Goal: Information Seeking & Learning: Understand process/instructions

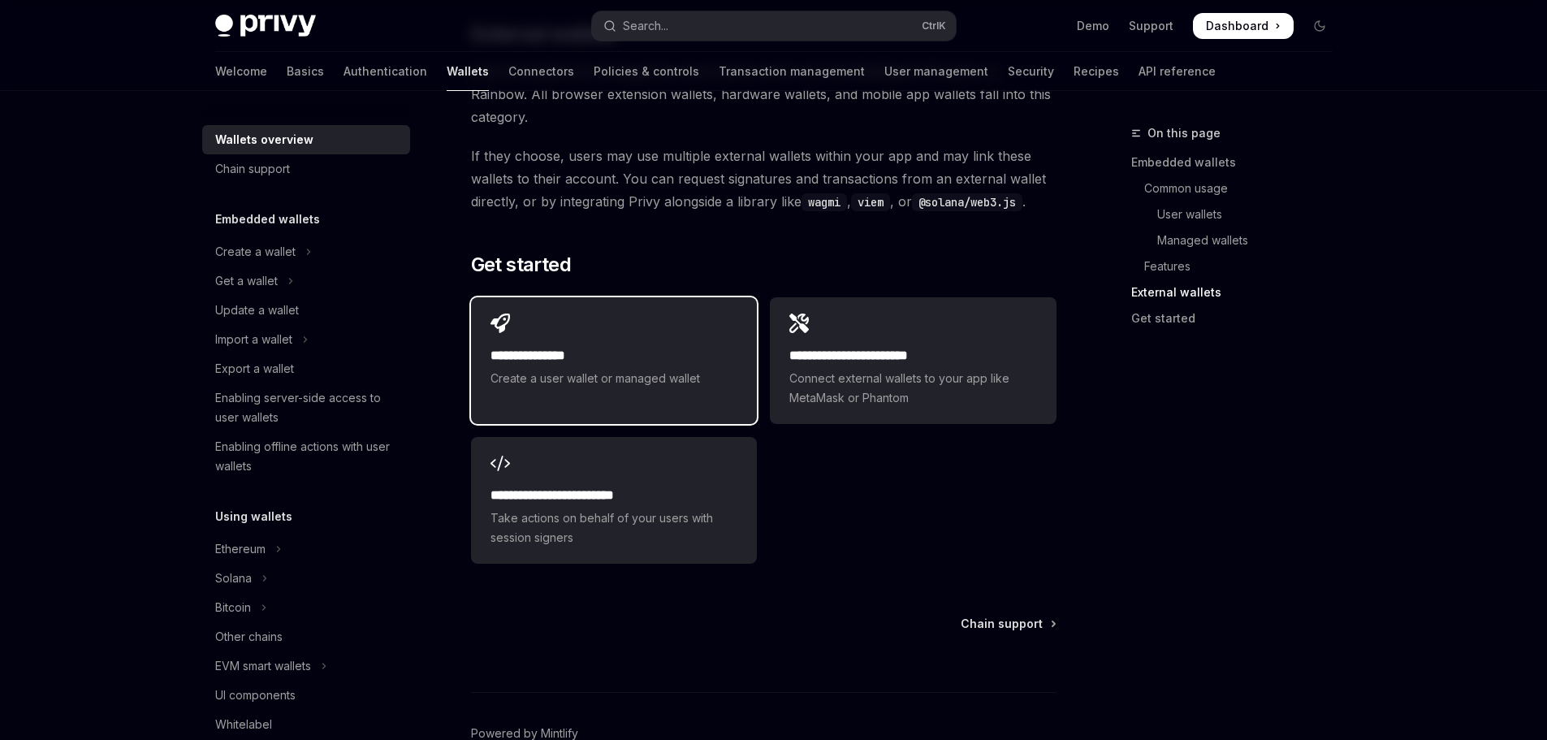
scroll to position [2514, 0]
click at [660, 344] on h2 "**********" at bounding box center [613, 353] width 247 height 19
type textarea "*"
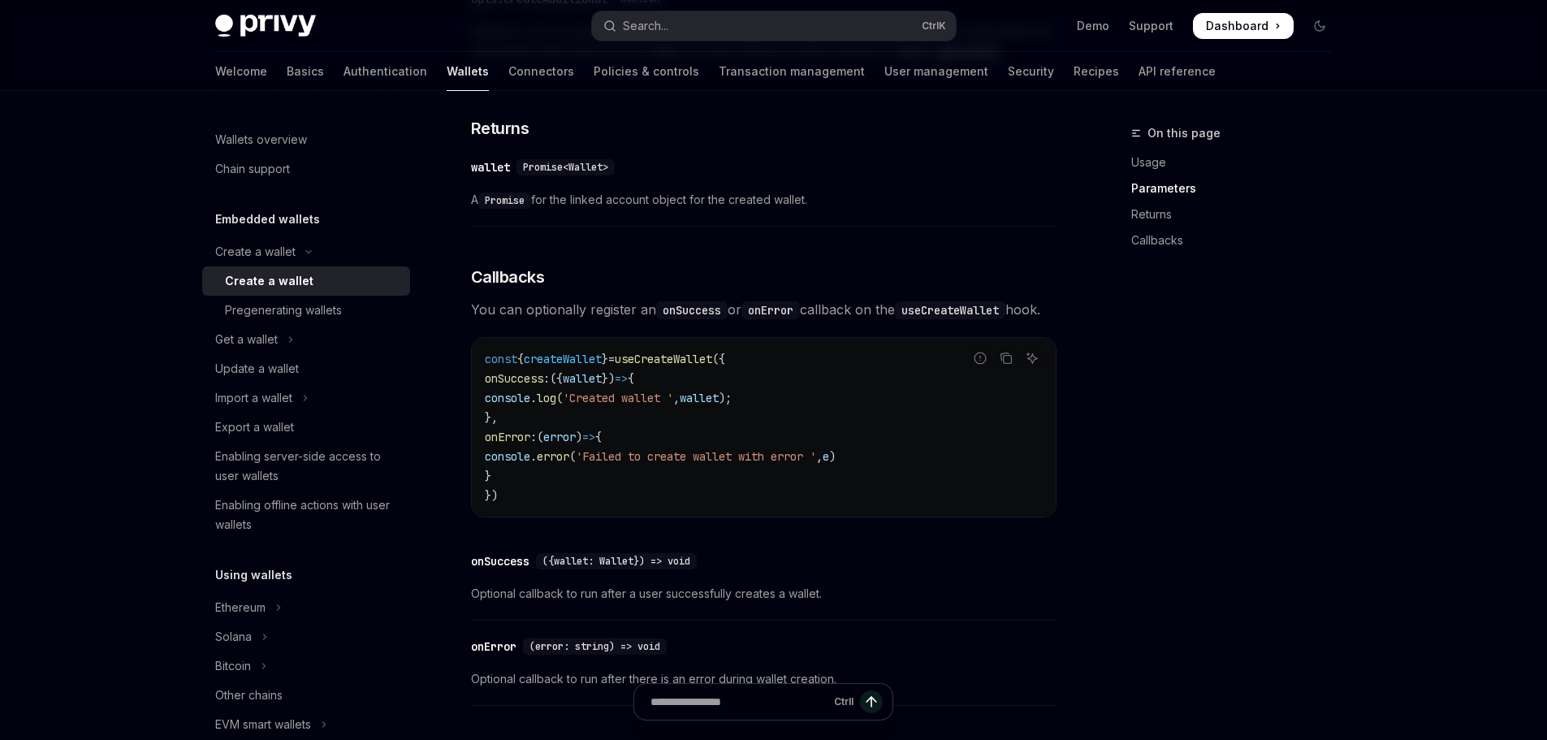
scroll to position [910, 0]
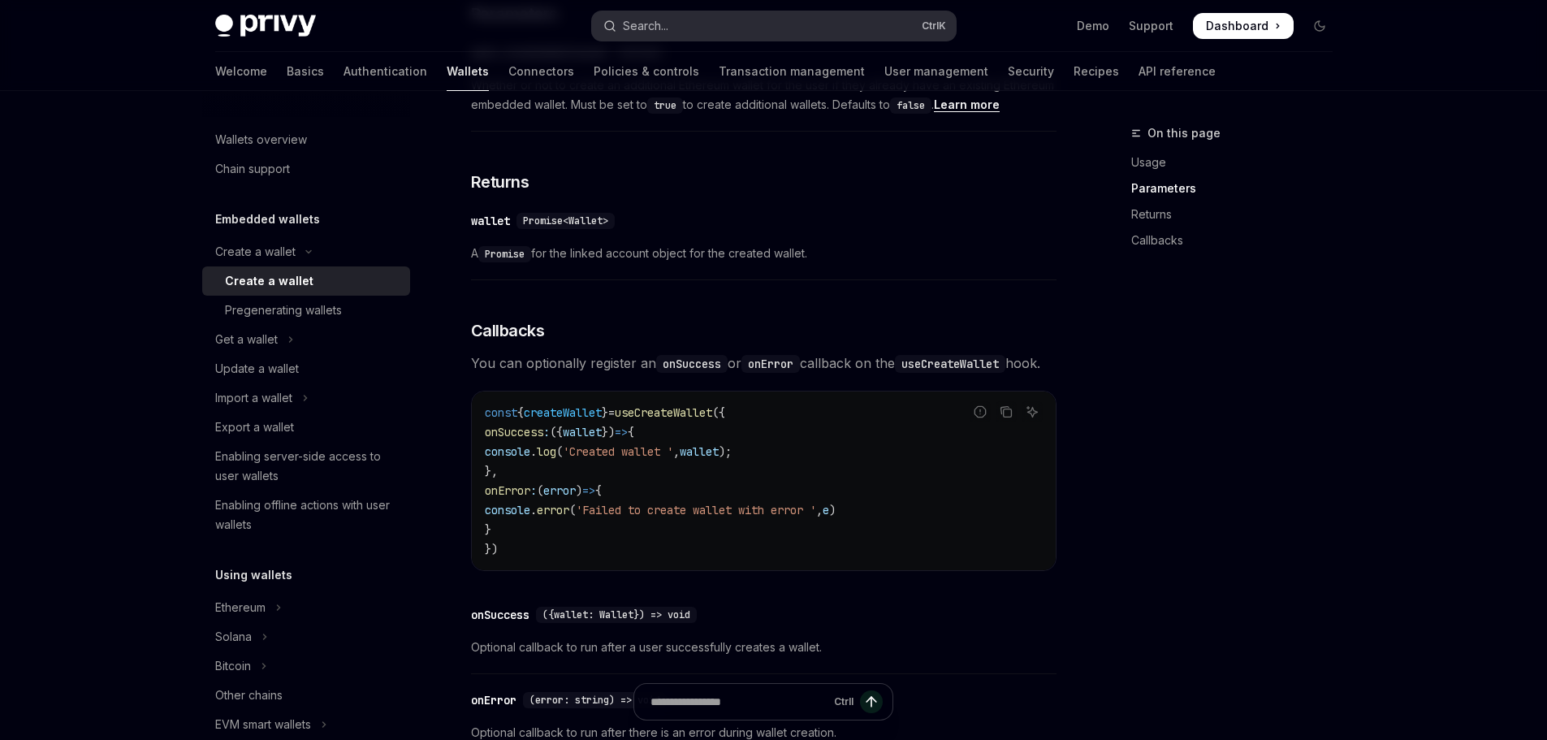
click at [707, 32] on button "Search... Ctrl K" at bounding box center [774, 25] width 364 height 29
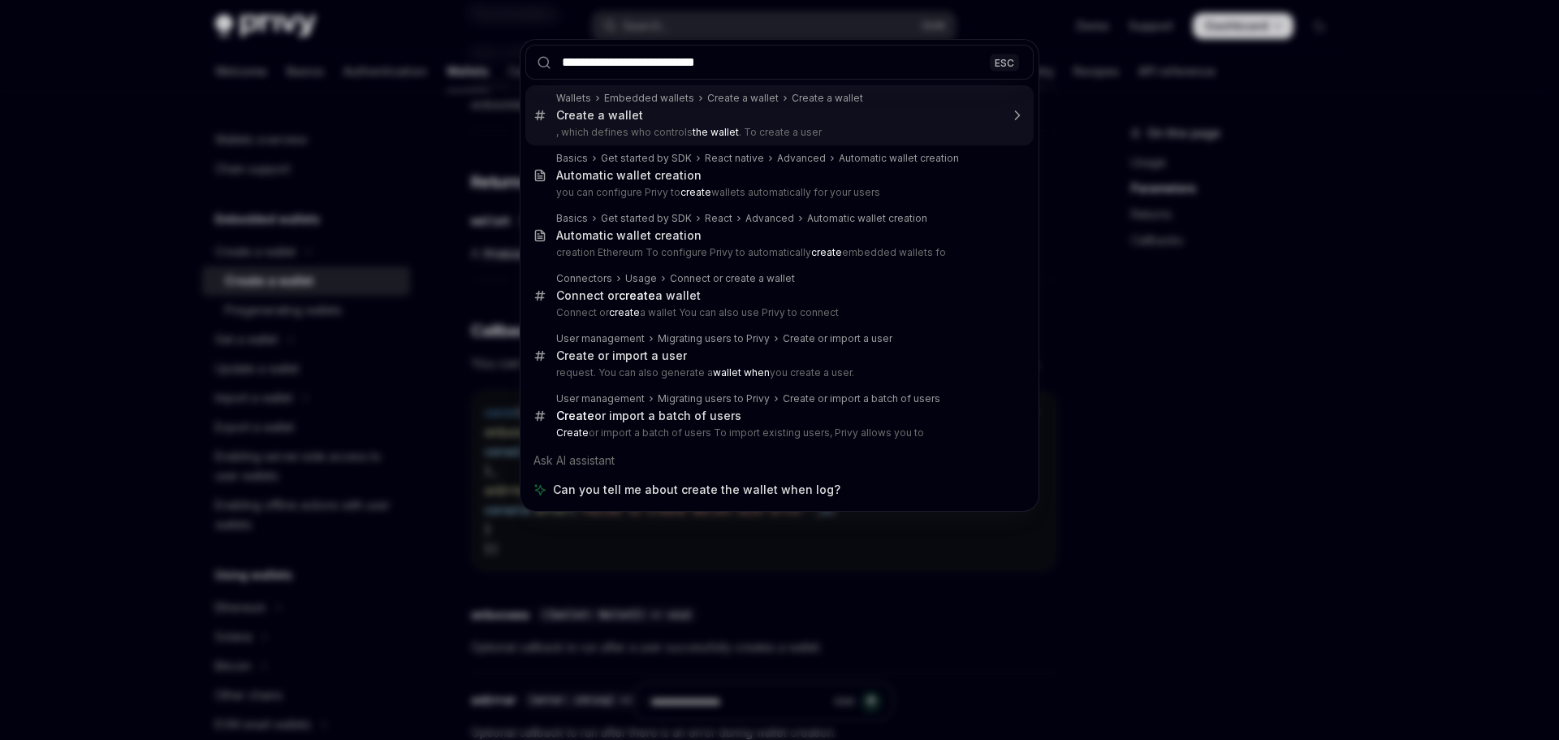
type input "**********"
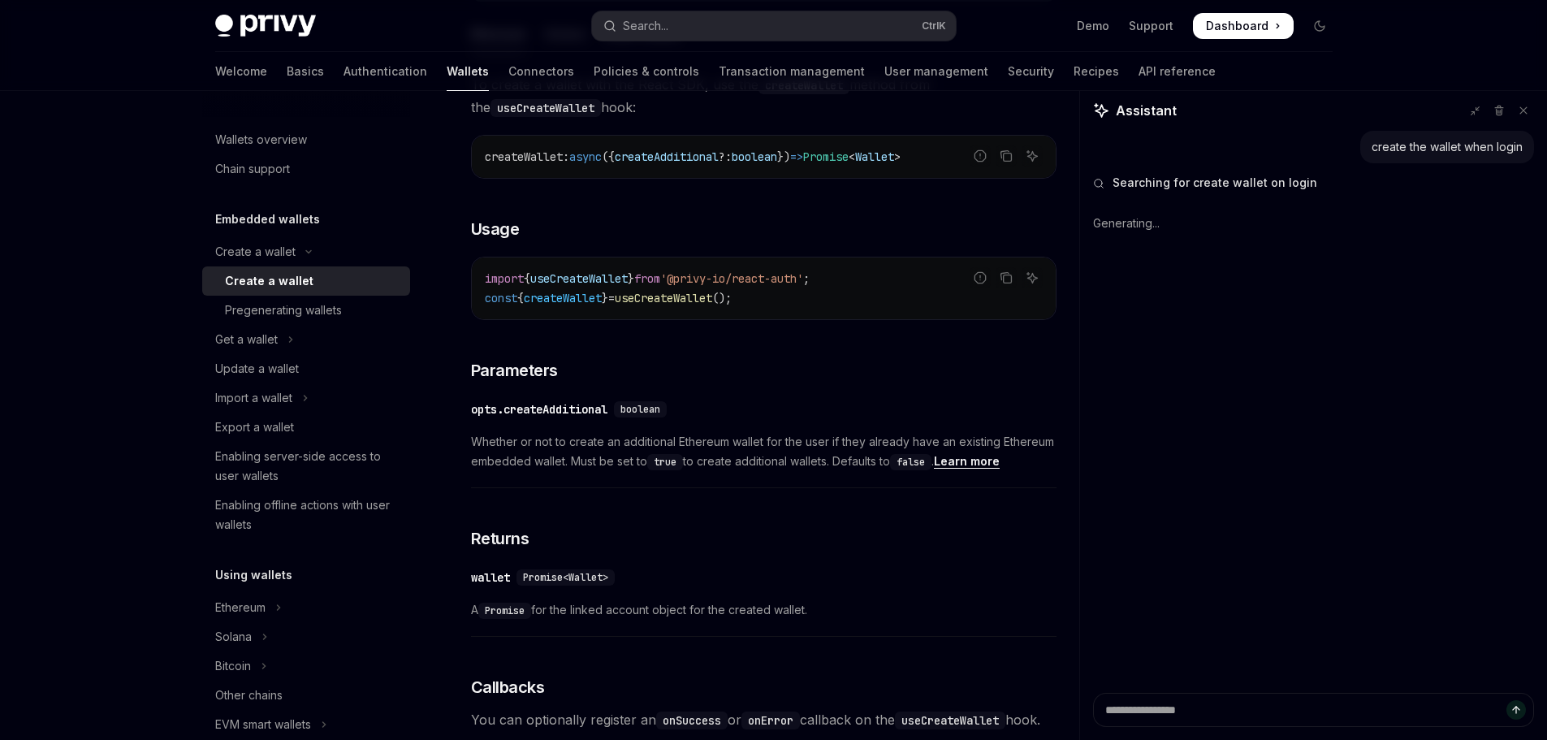
scroll to position [504, 0]
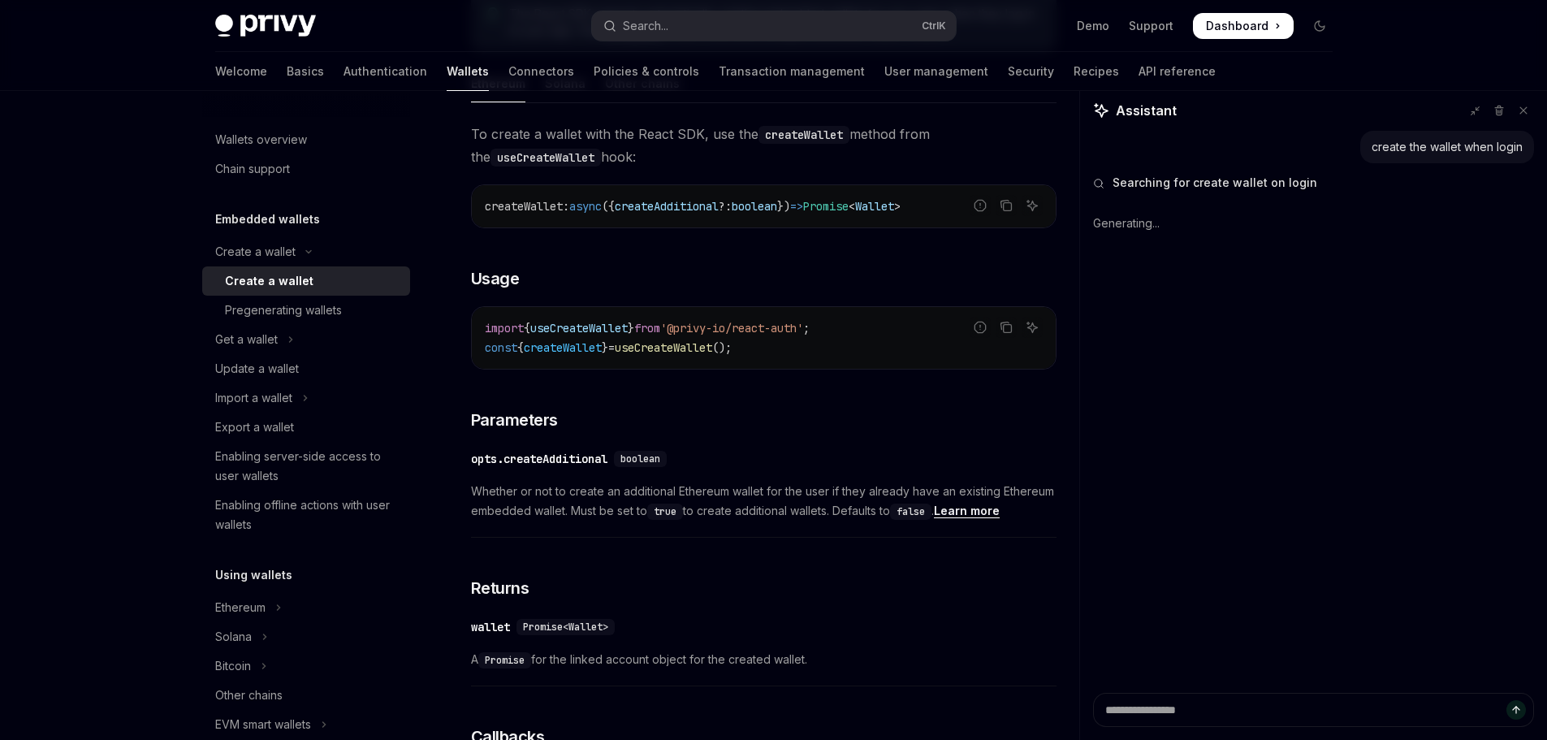
type textarea "*"
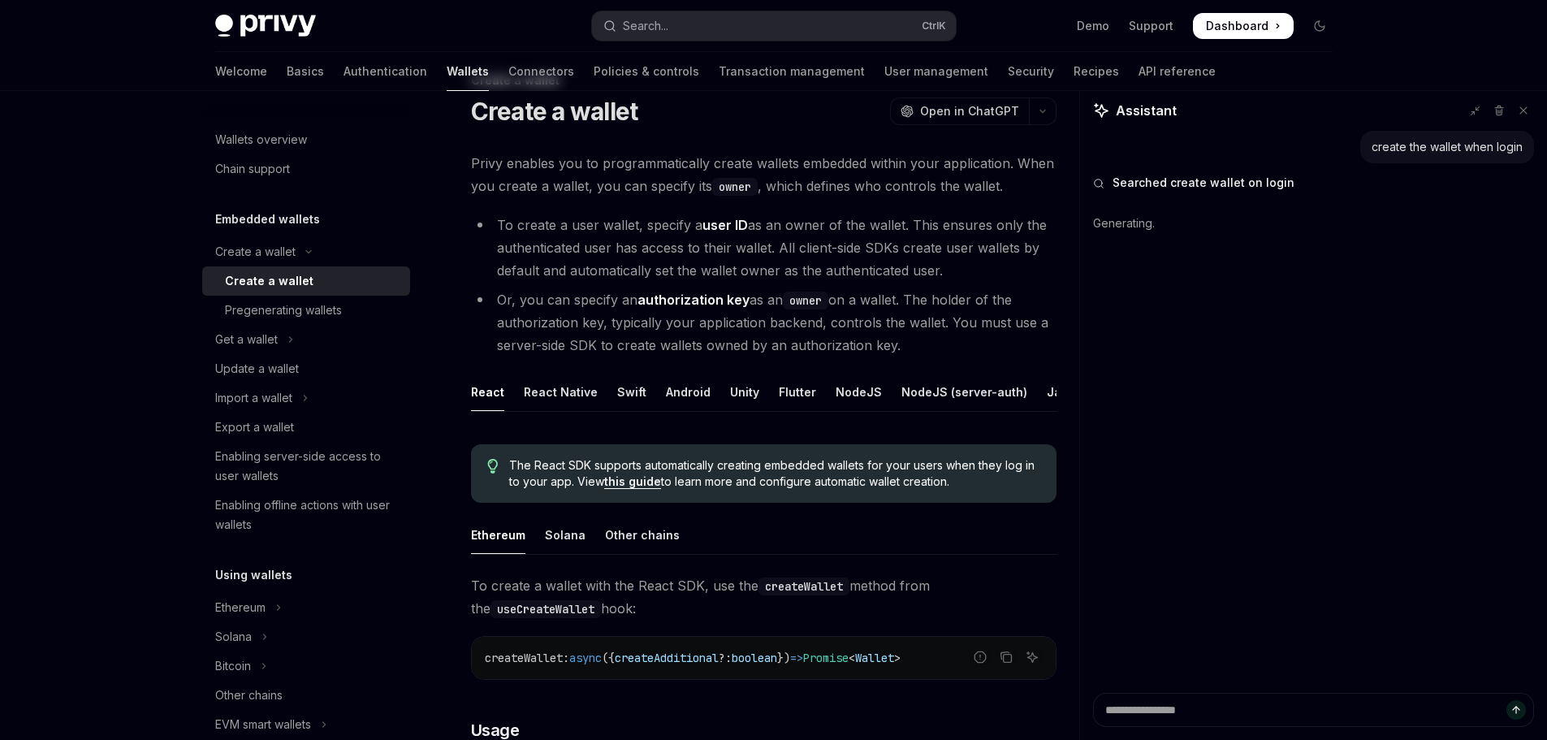
scroll to position [0, 0]
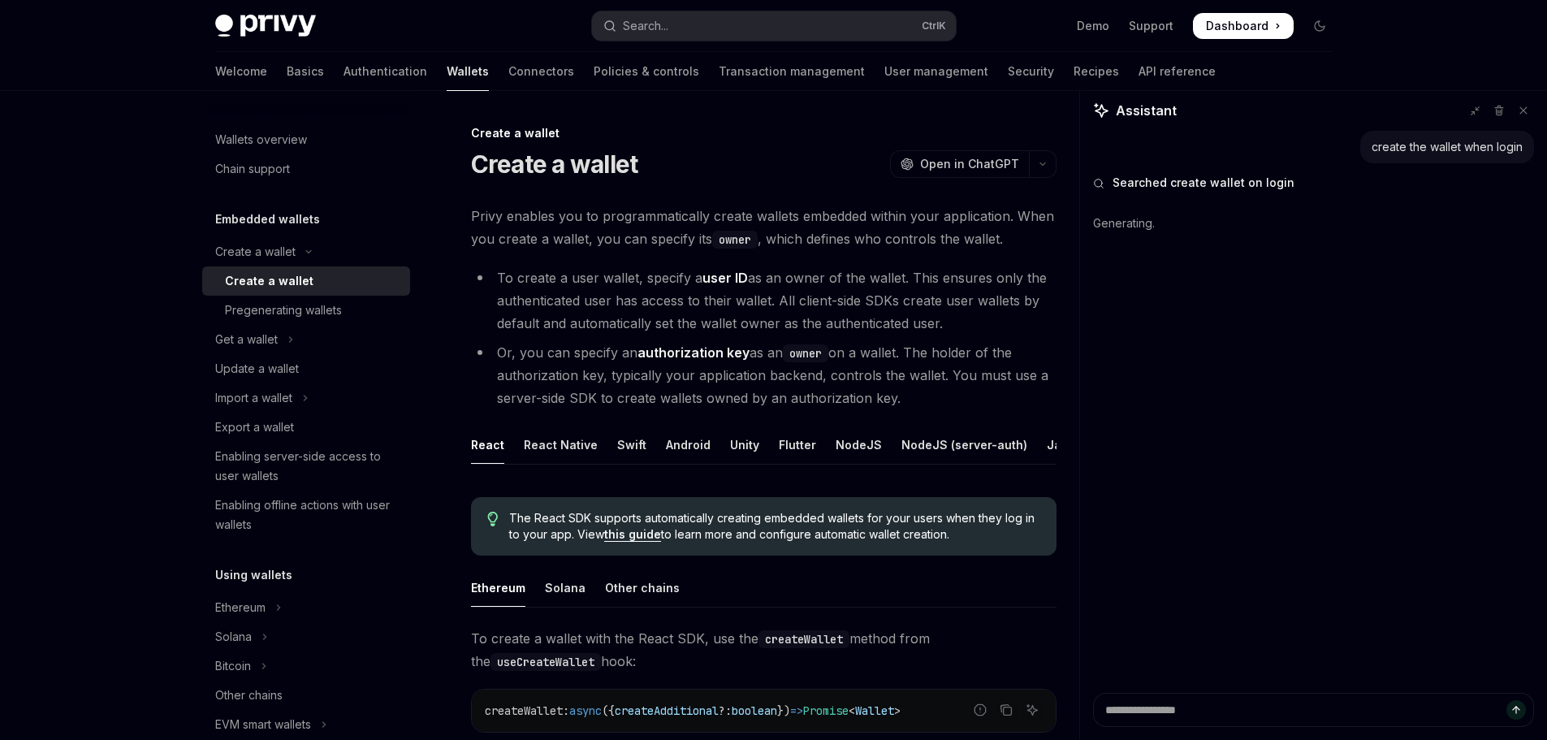
type textarea "*"
click at [666, 28] on div "Search..." at bounding box center [645, 25] width 45 height 19
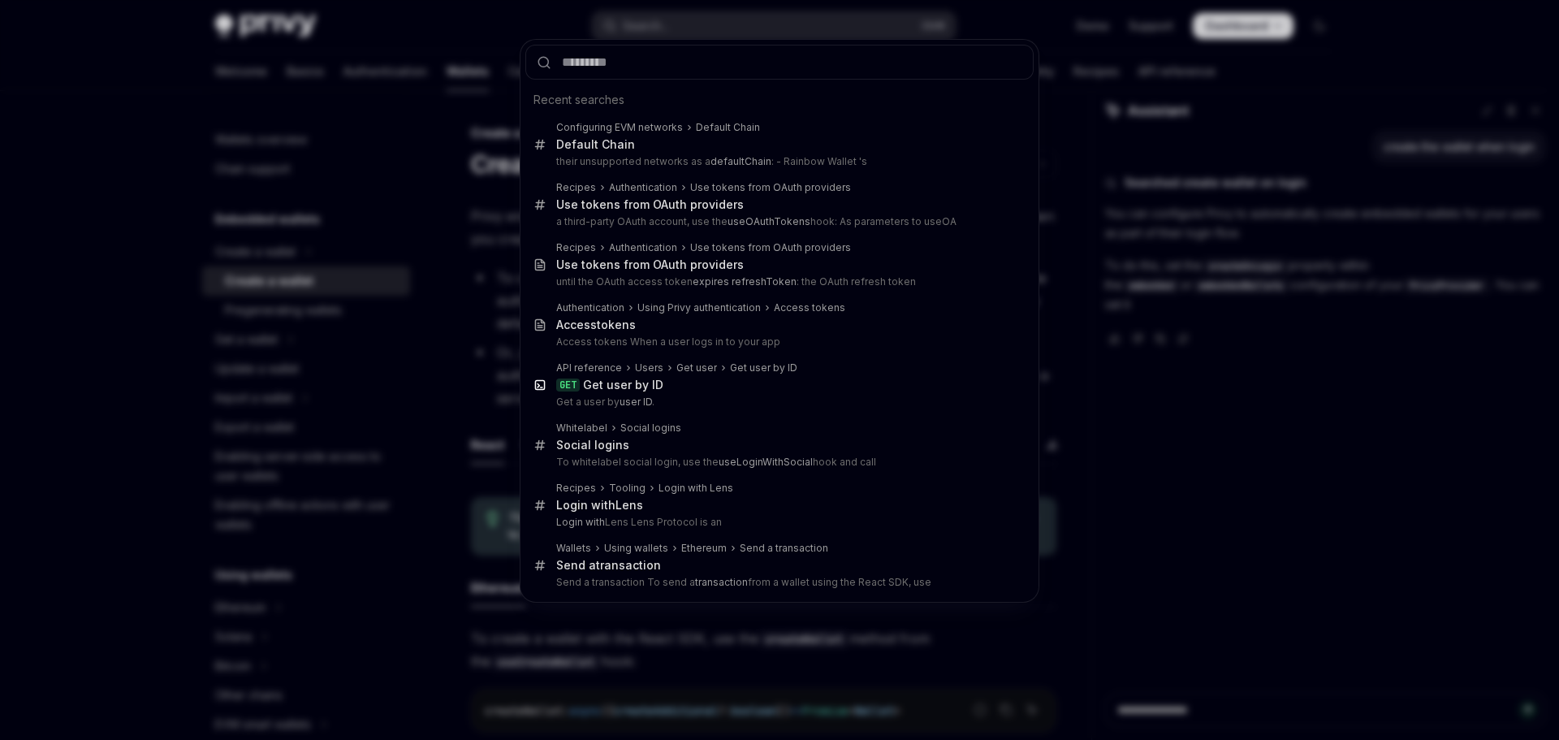
type input "**********"
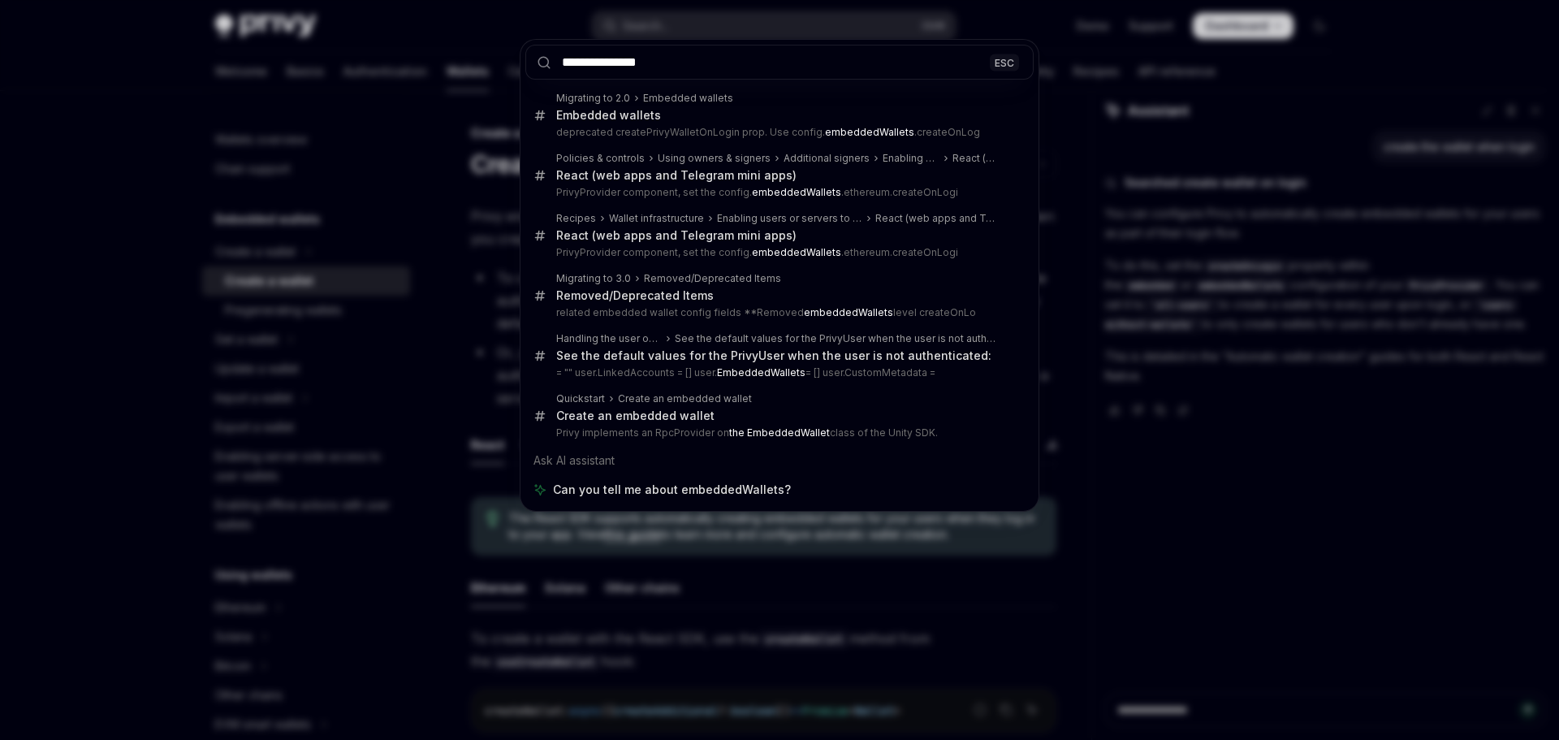
type textarea "*"
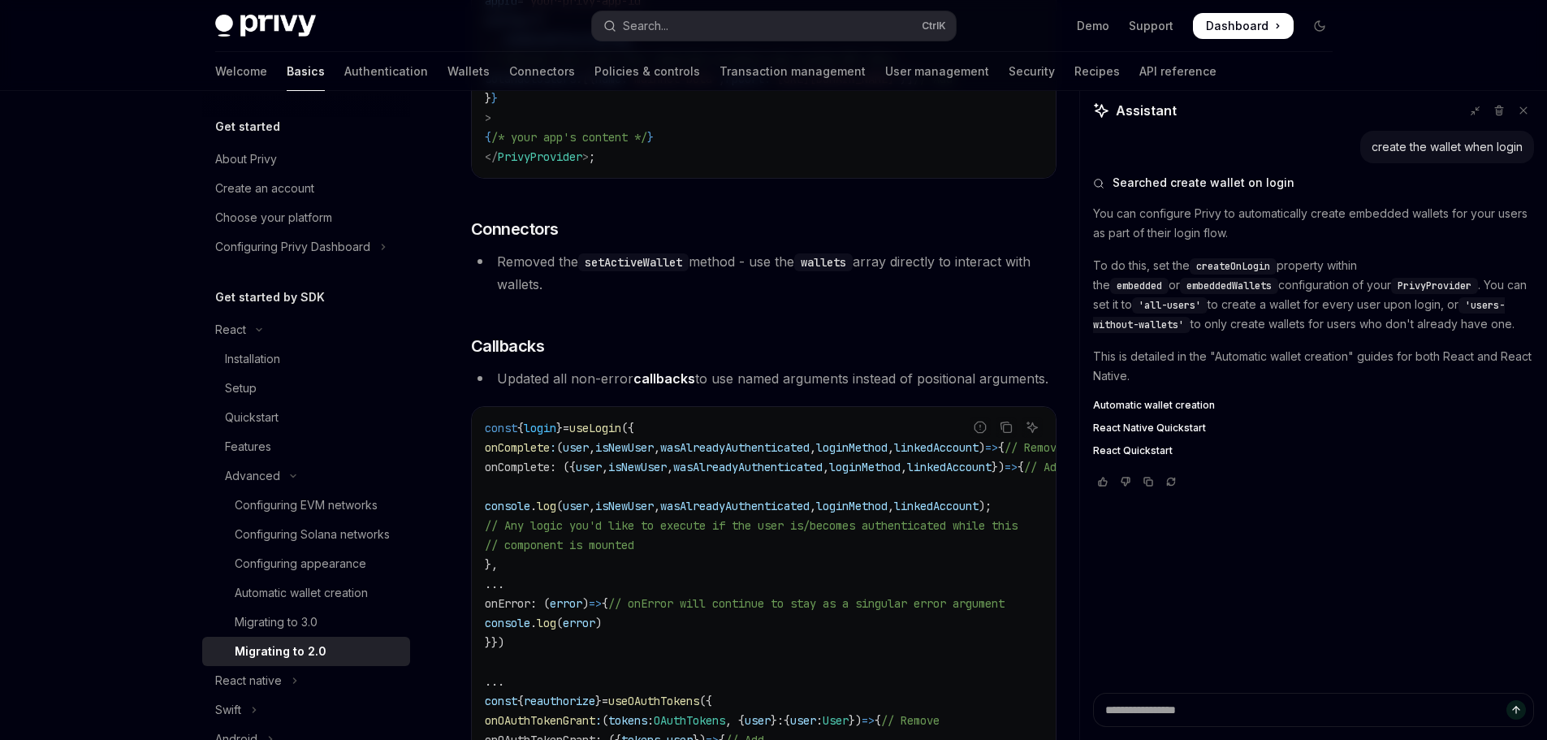
scroll to position [4758, 0]
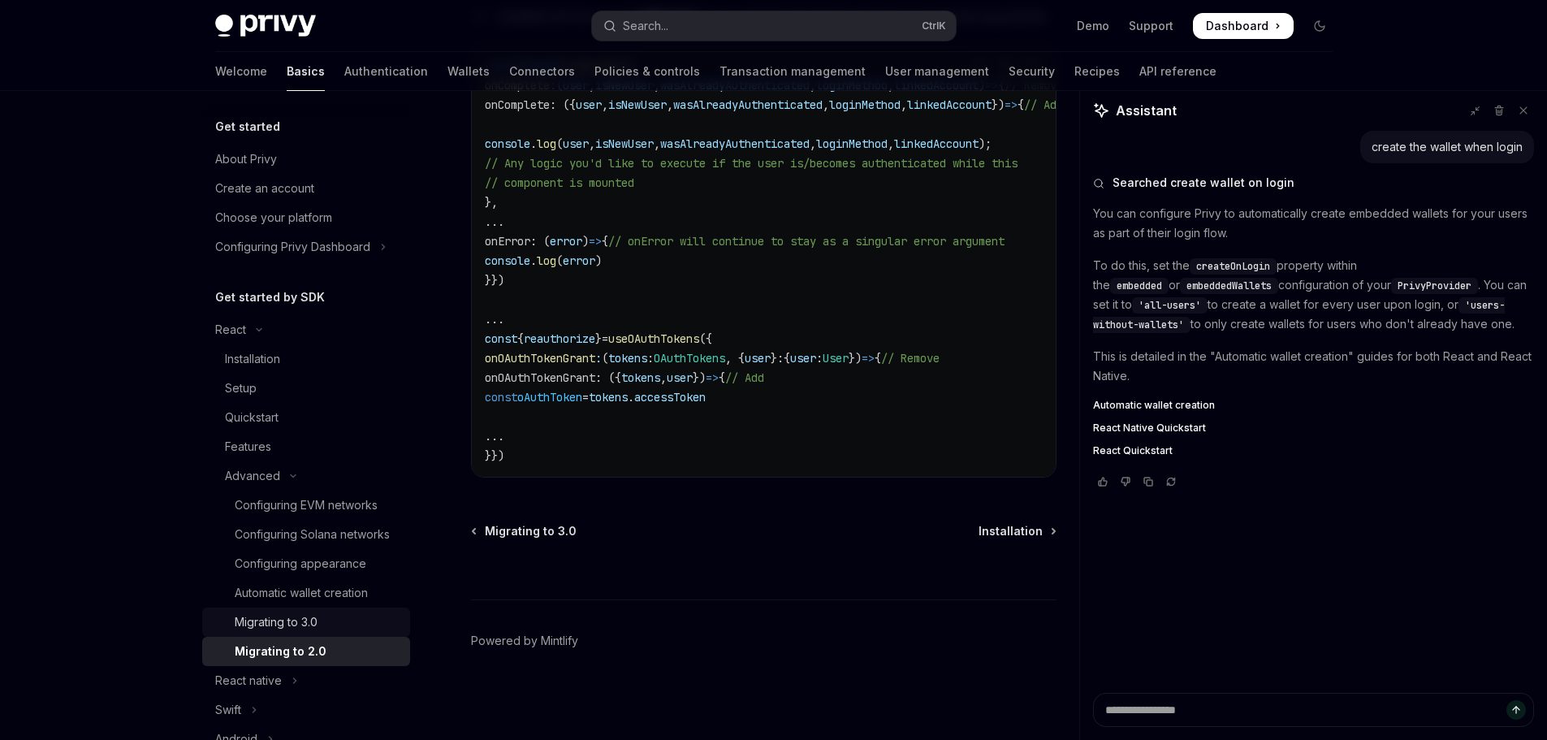
click at [359, 632] on div "Migrating to 3.0" at bounding box center [318, 621] width 166 height 19
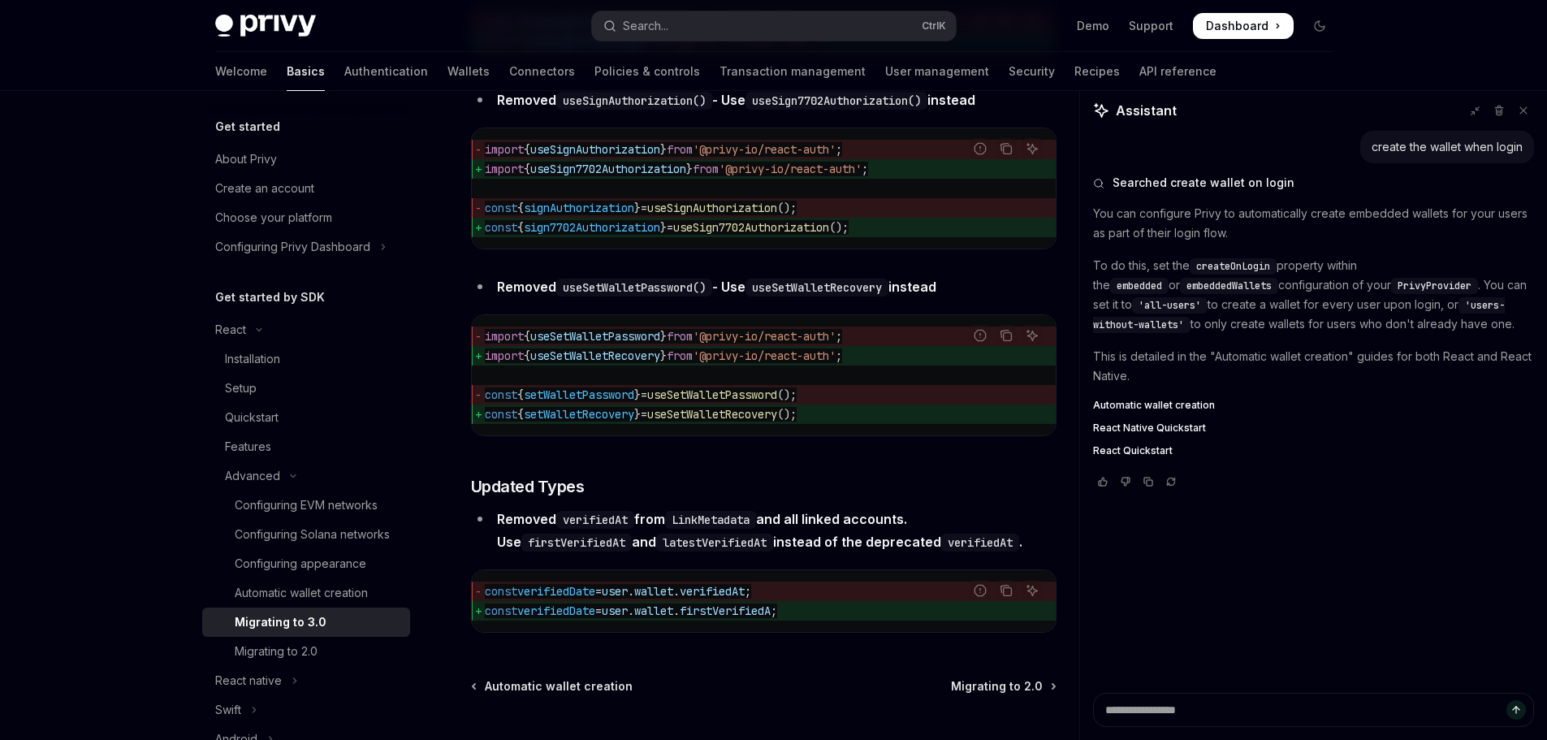
scroll to position [7266, 0]
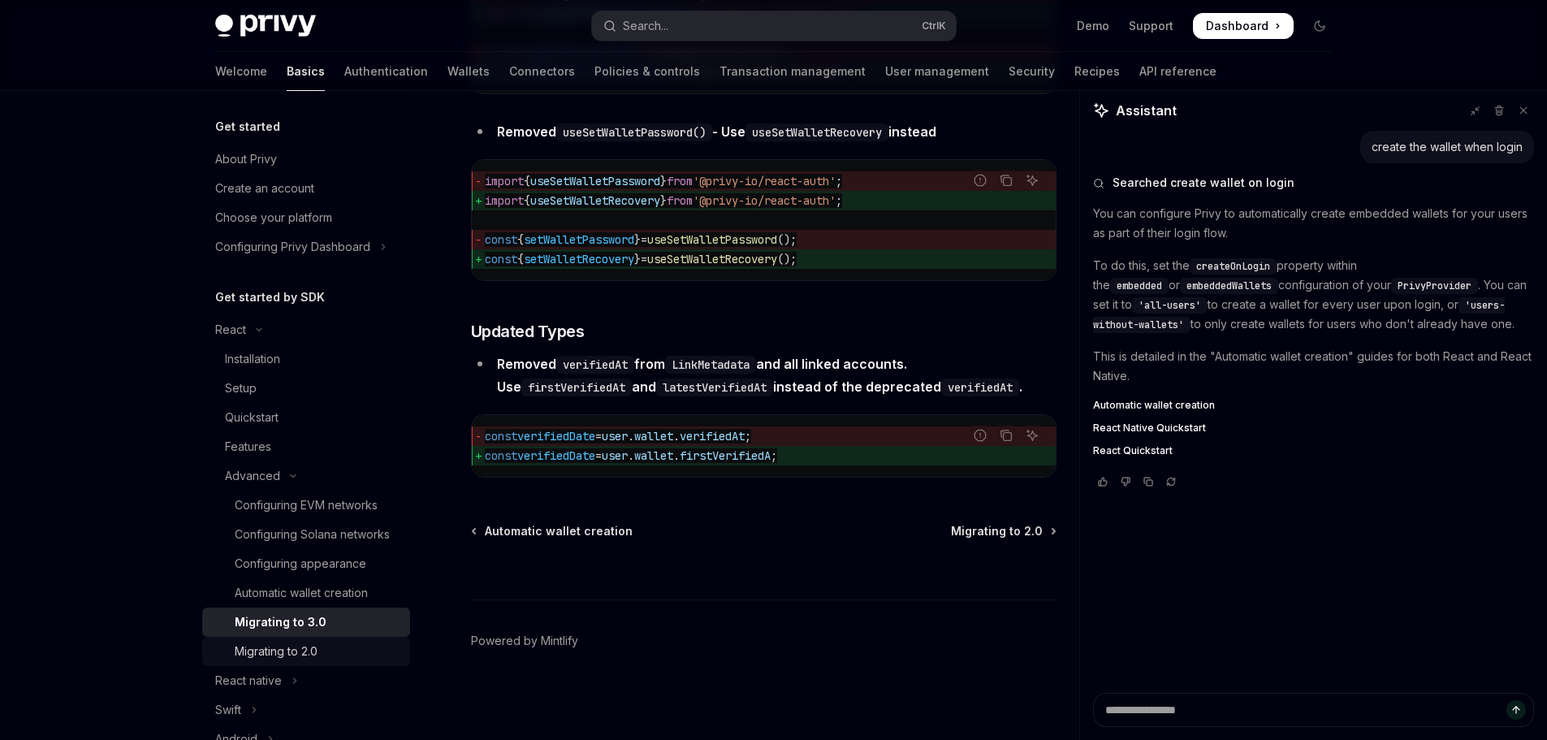
click at [334, 661] on div "Migrating to 2.0" at bounding box center [318, 650] width 166 height 19
click at [362, 603] on div "Automatic wallet creation" at bounding box center [301, 592] width 133 height 19
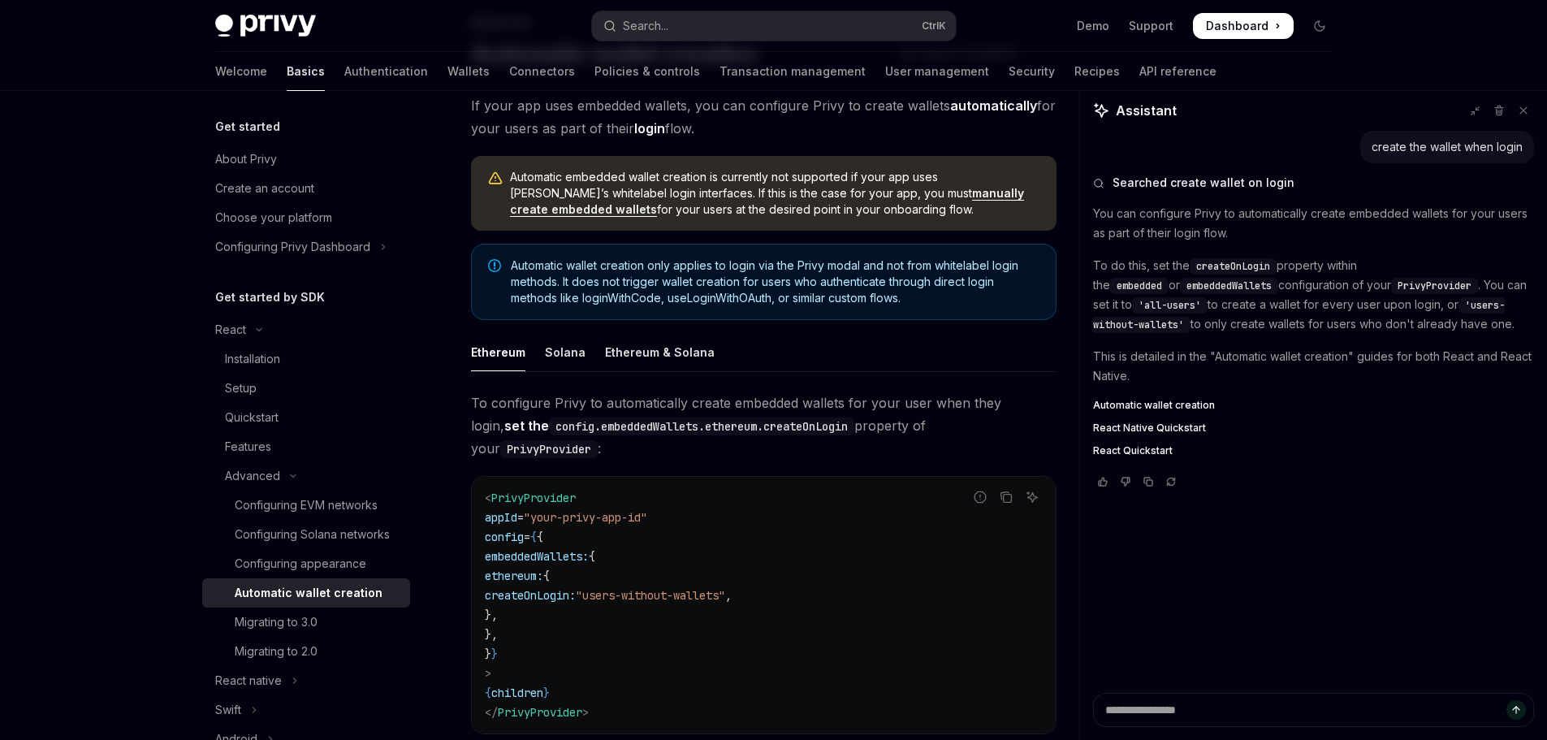
scroll to position [162, 0]
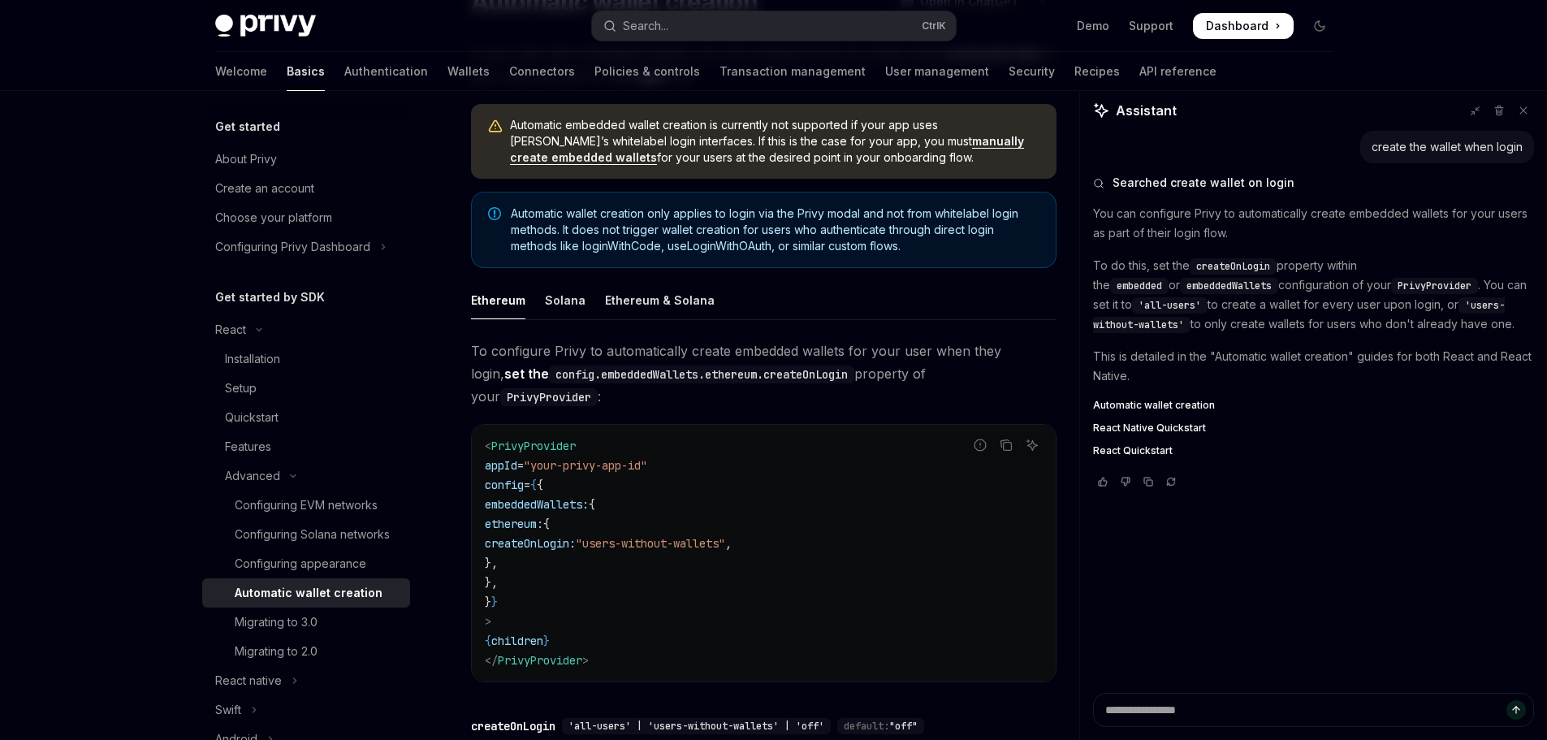
click at [543, 516] on span "ethereum:" at bounding box center [514, 523] width 58 height 15
click at [550, 516] on span "{" at bounding box center [546, 523] width 6 height 15
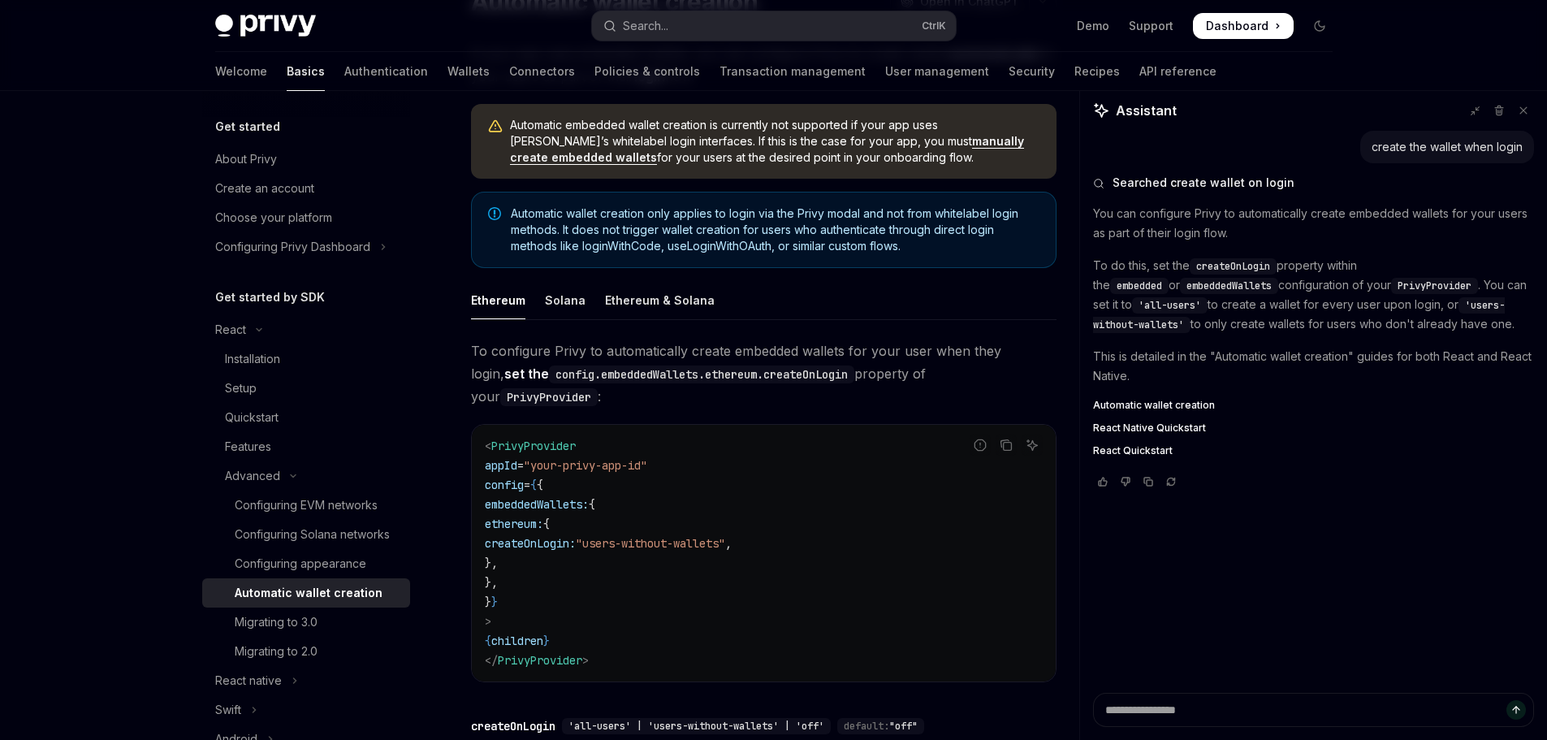
click at [598, 509] on code "< PrivyProvider appId = "your-privy-app-id" config = { { embeddedWallets: { eth…" at bounding box center [764, 553] width 558 height 234
click at [576, 536] on span "createOnLogin:" at bounding box center [530, 543] width 91 height 15
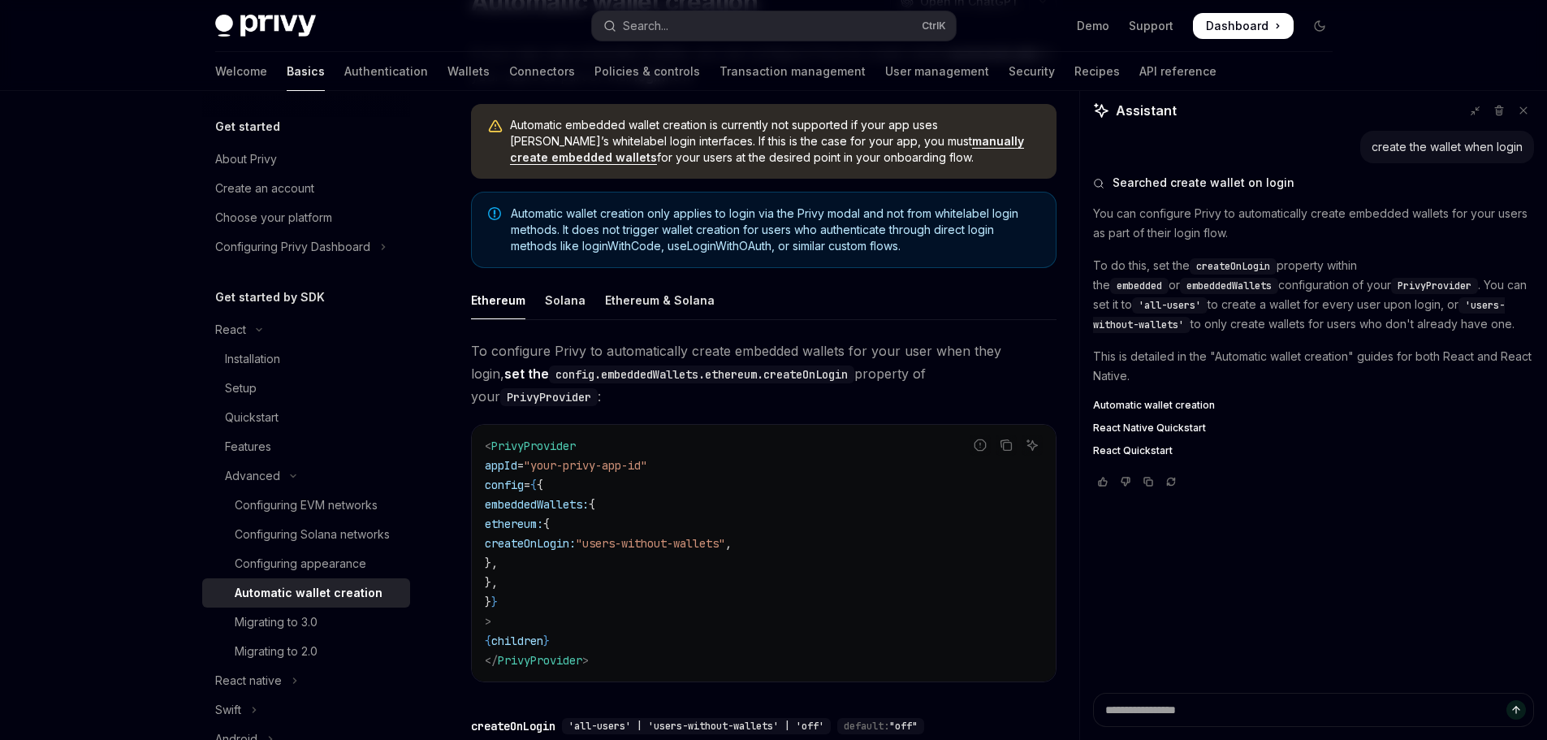
click at [543, 516] on span "ethereum:" at bounding box center [514, 523] width 58 height 15
click at [784, 495] on code "< PrivyProvider appId = "your-privy-app-id" config = { { embeddedWallets: { eth…" at bounding box center [764, 553] width 558 height 234
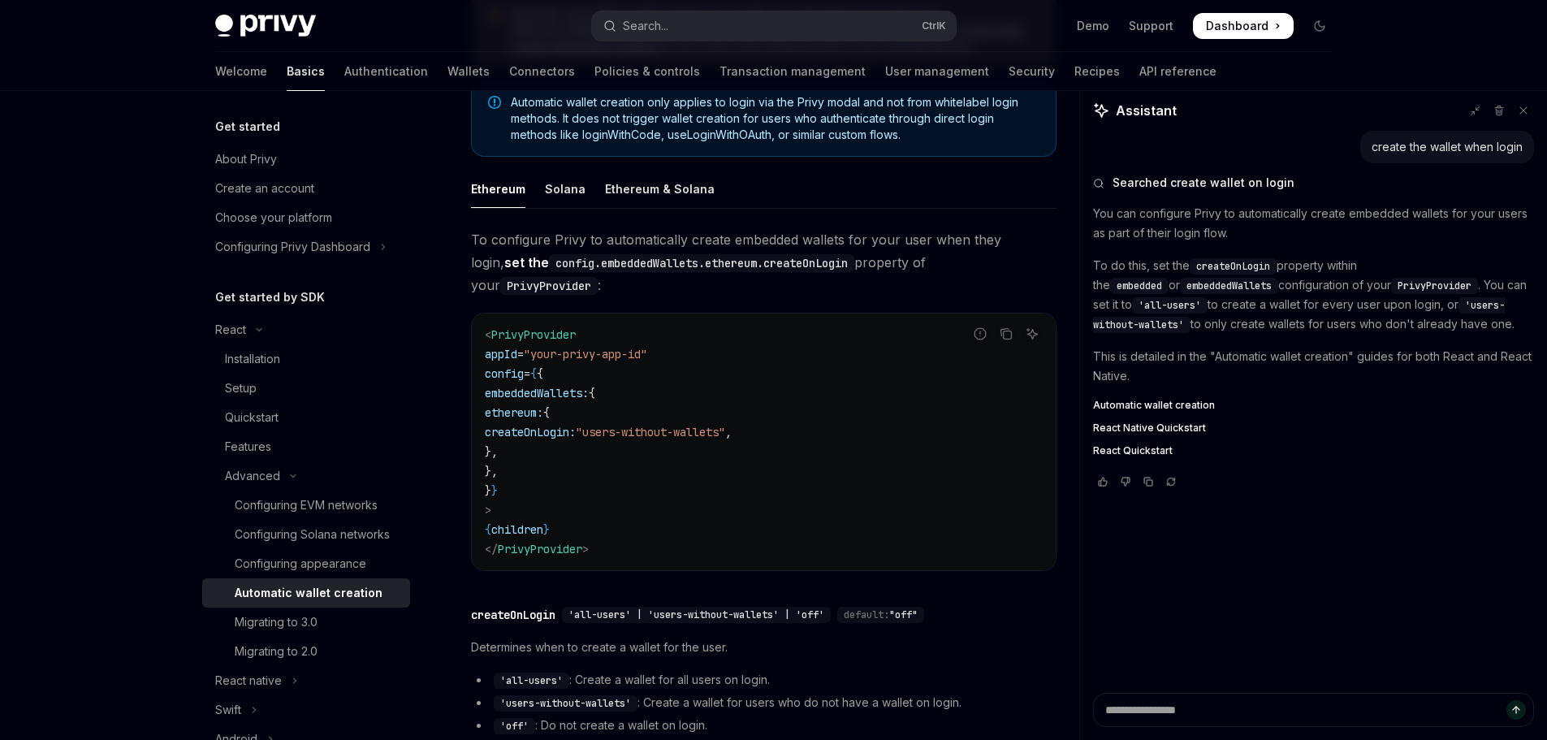
scroll to position [244, 0]
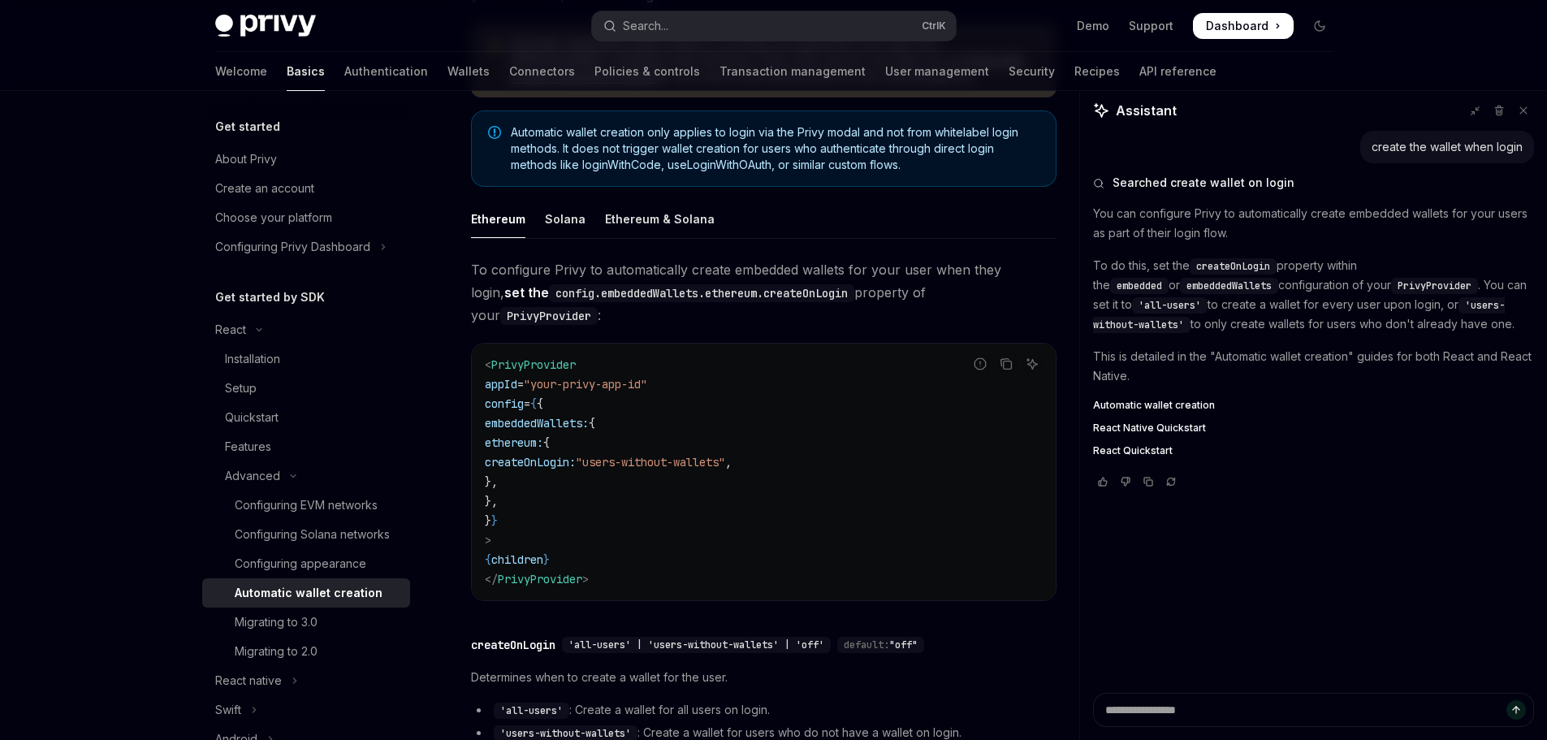
click at [576, 455] on span "createOnLogin:" at bounding box center [530, 462] width 91 height 15
click at [874, 445] on code "< PrivyProvider appId = "your-privy-app-id" config = { { embeddedWallets: { eth…" at bounding box center [764, 472] width 558 height 234
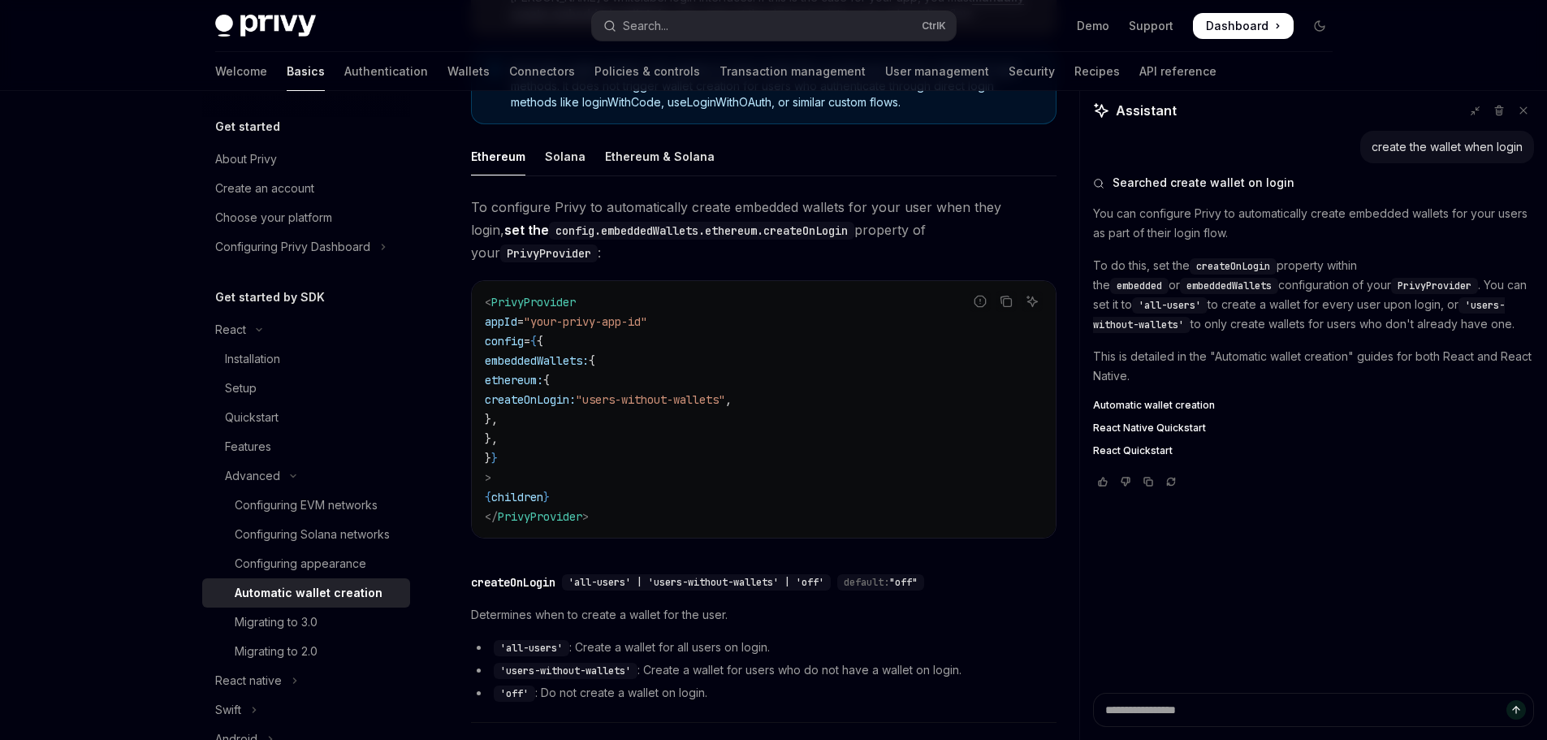
scroll to position [406, 0]
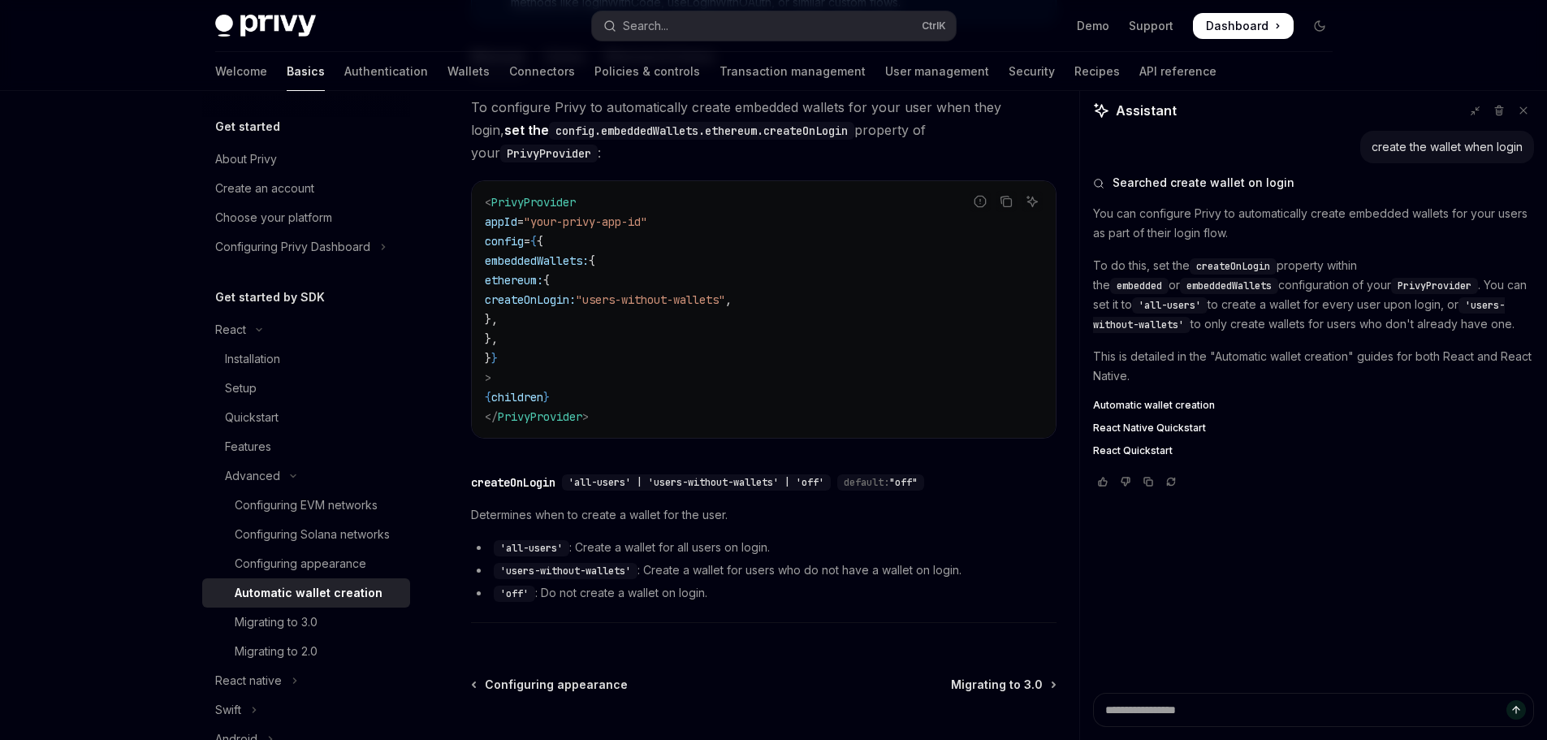
click at [525, 540] on code "'all-users'" at bounding box center [532, 548] width 76 height 16
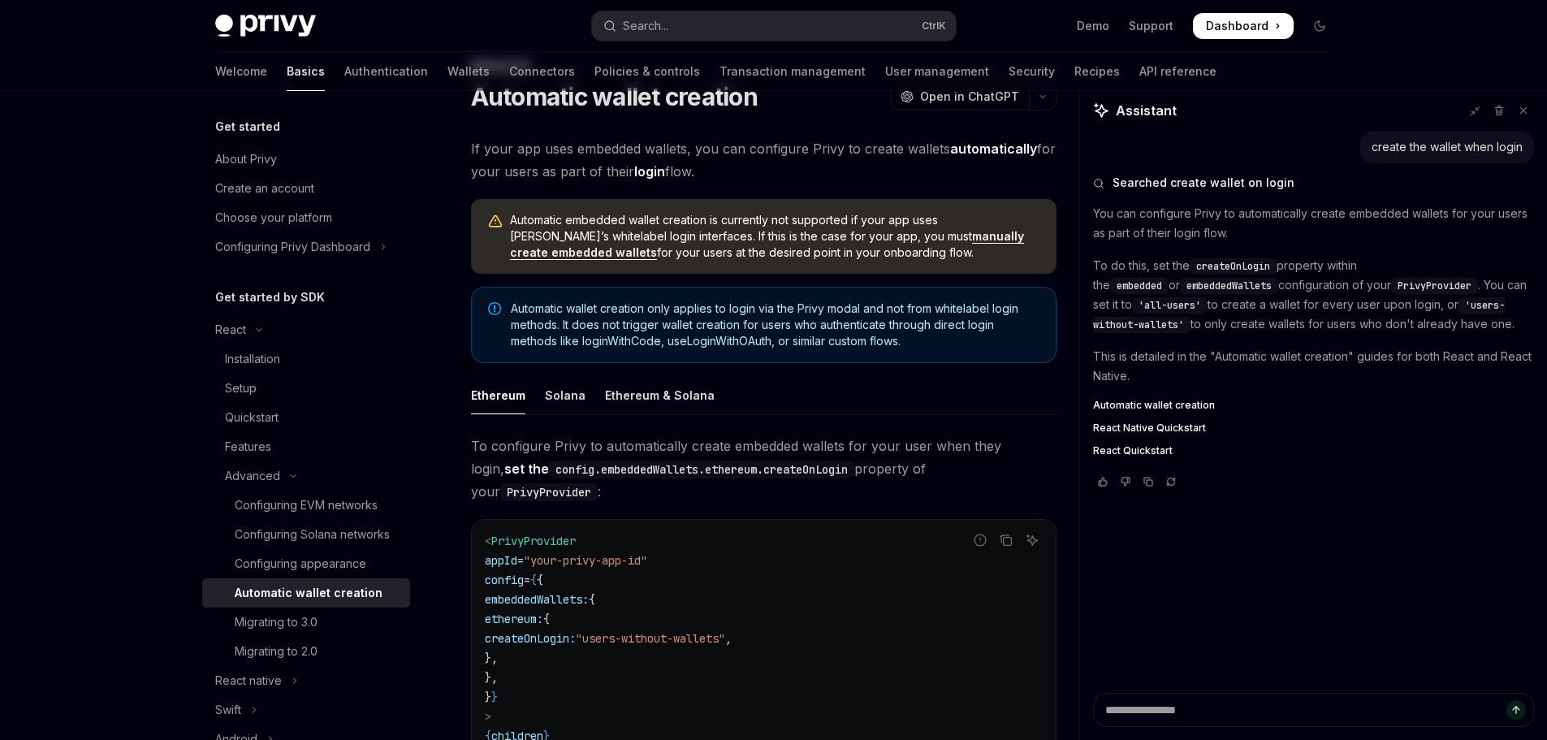
scroll to position [0, 0]
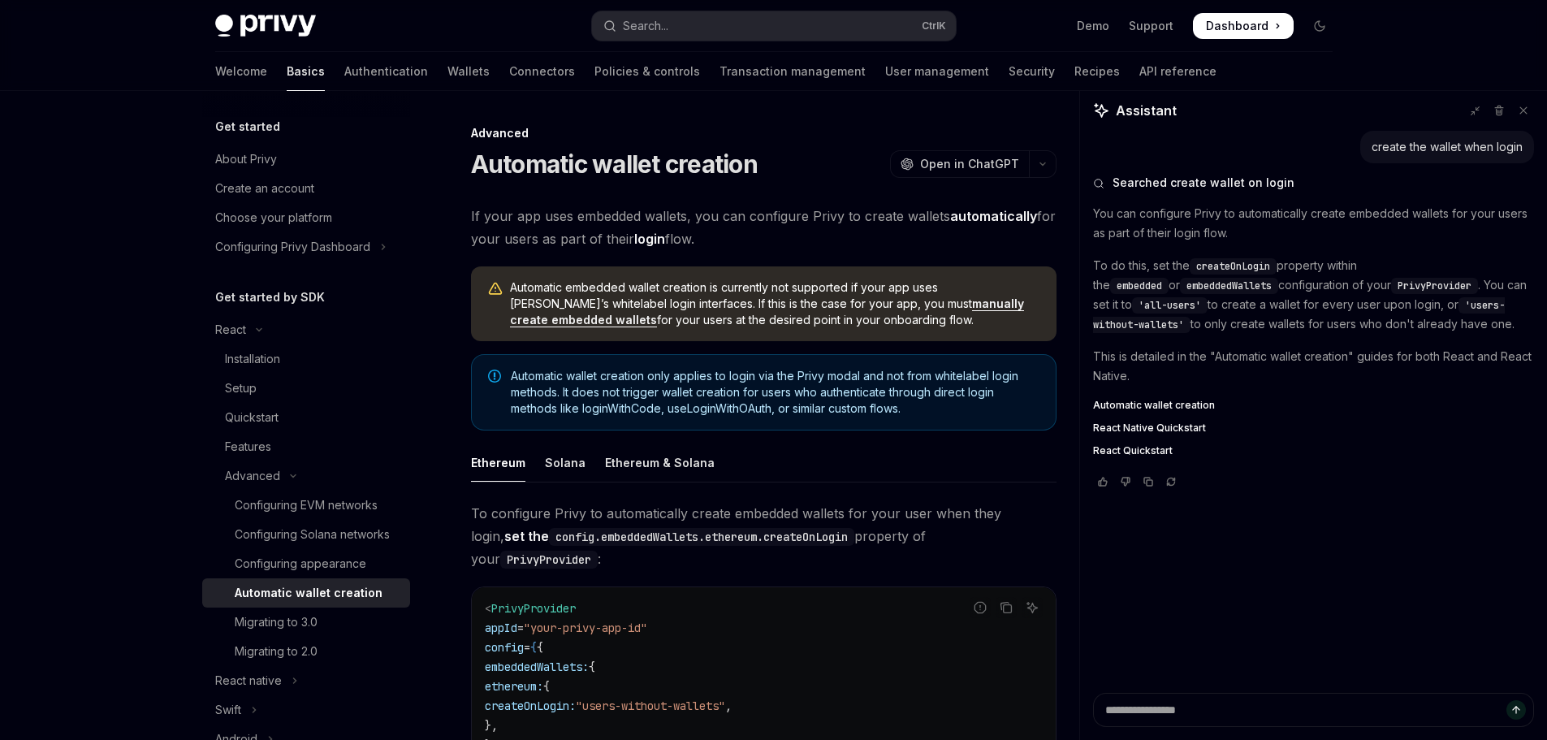
click at [742, 305] on span "Automatic embedded wallet creation is currently not supported if your app uses …" at bounding box center [775, 303] width 530 height 49
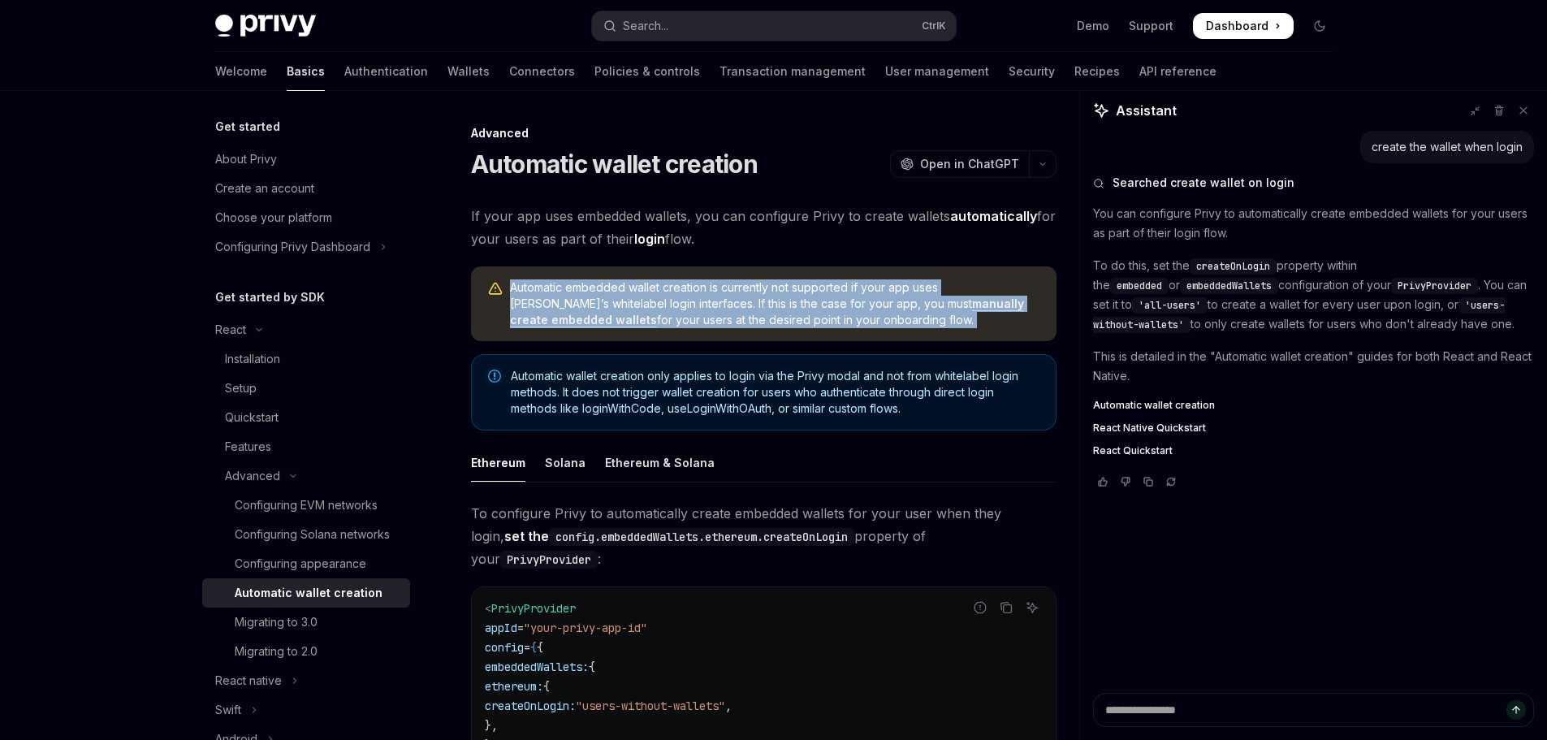
click at [742, 305] on span "Automatic embedded wallet creation is currently not supported if your app uses …" at bounding box center [775, 303] width 530 height 49
click at [888, 328] on div "Automatic embedded wallet creation is currently not supported if your app uses …" at bounding box center [763, 303] width 585 height 75
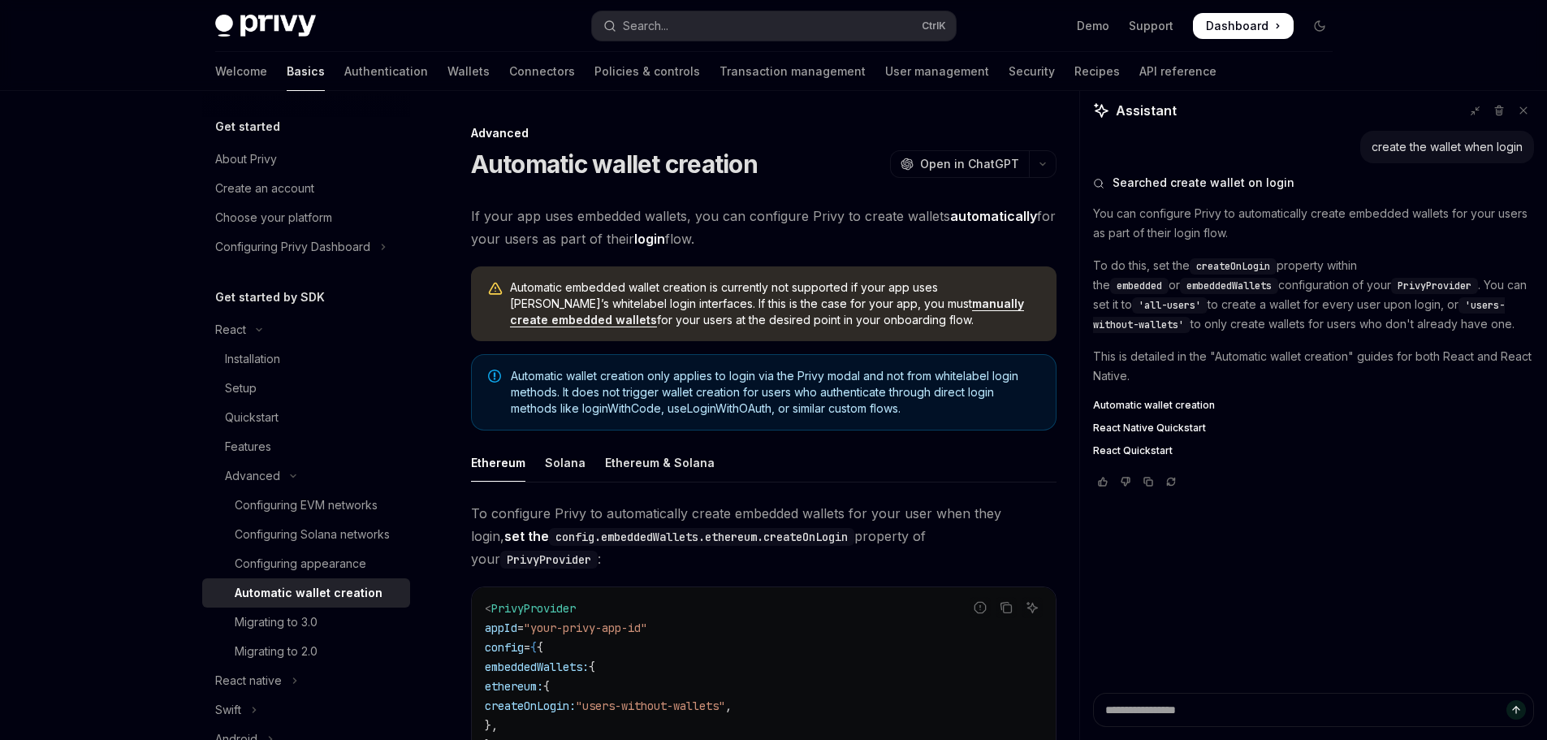
click at [924, 338] on div "Automatic embedded wallet creation is currently not supported if your app uses …" at bounding box center [763, 303] width 585 height 75
click at [1014, 287] on span "Automatic embedded wallet creation is currently not supported if your app uses …" at bounding box center [775, 303] width 530 height 49
click at [992, 289] on span "Automatic embedded wallet creation is currently not supported if your app uses …" at bounding box center [775, 303] width 530 height 49
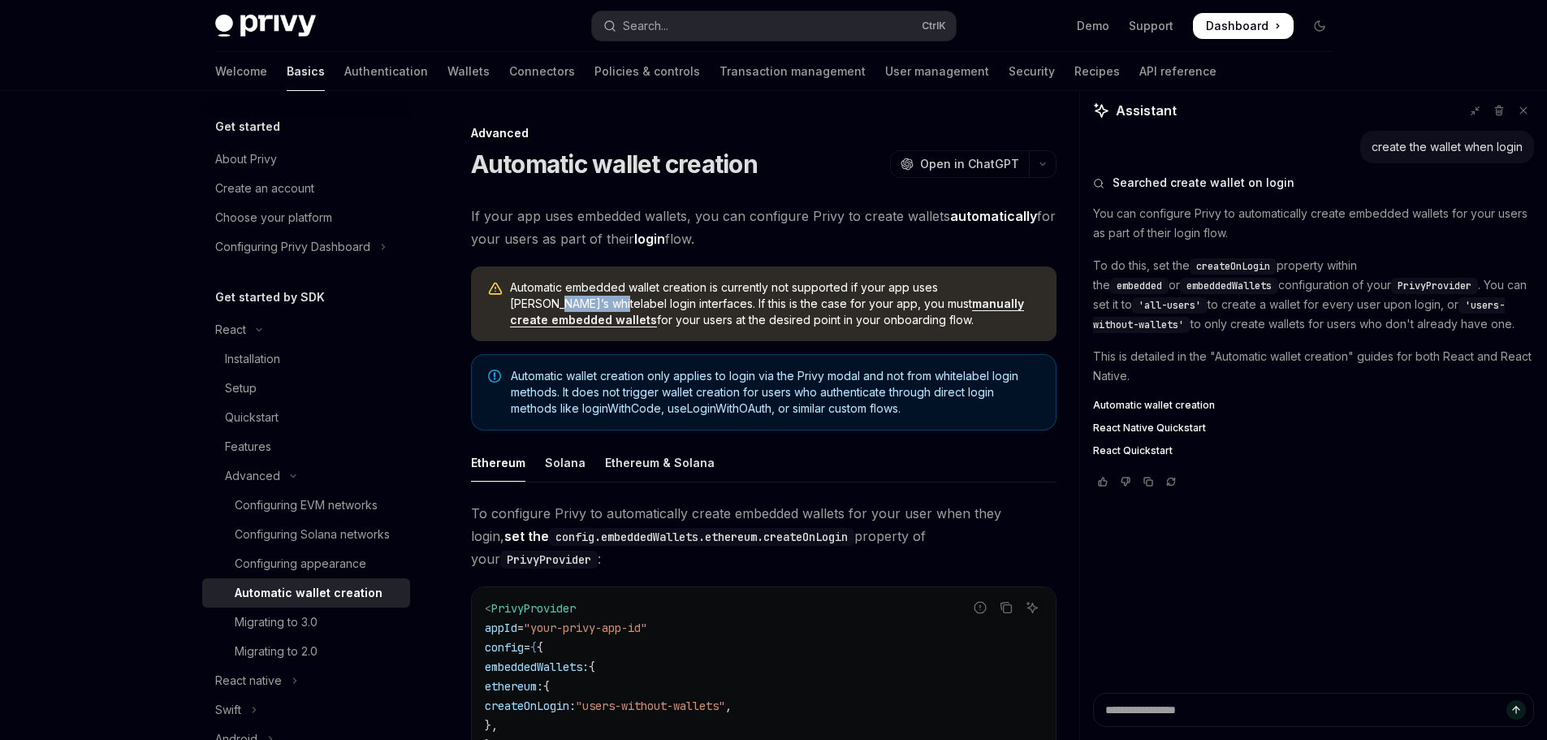
click at [950, 302] on link "manually create embedded wallets" at bounding box center [767, 311] width 514 height 31
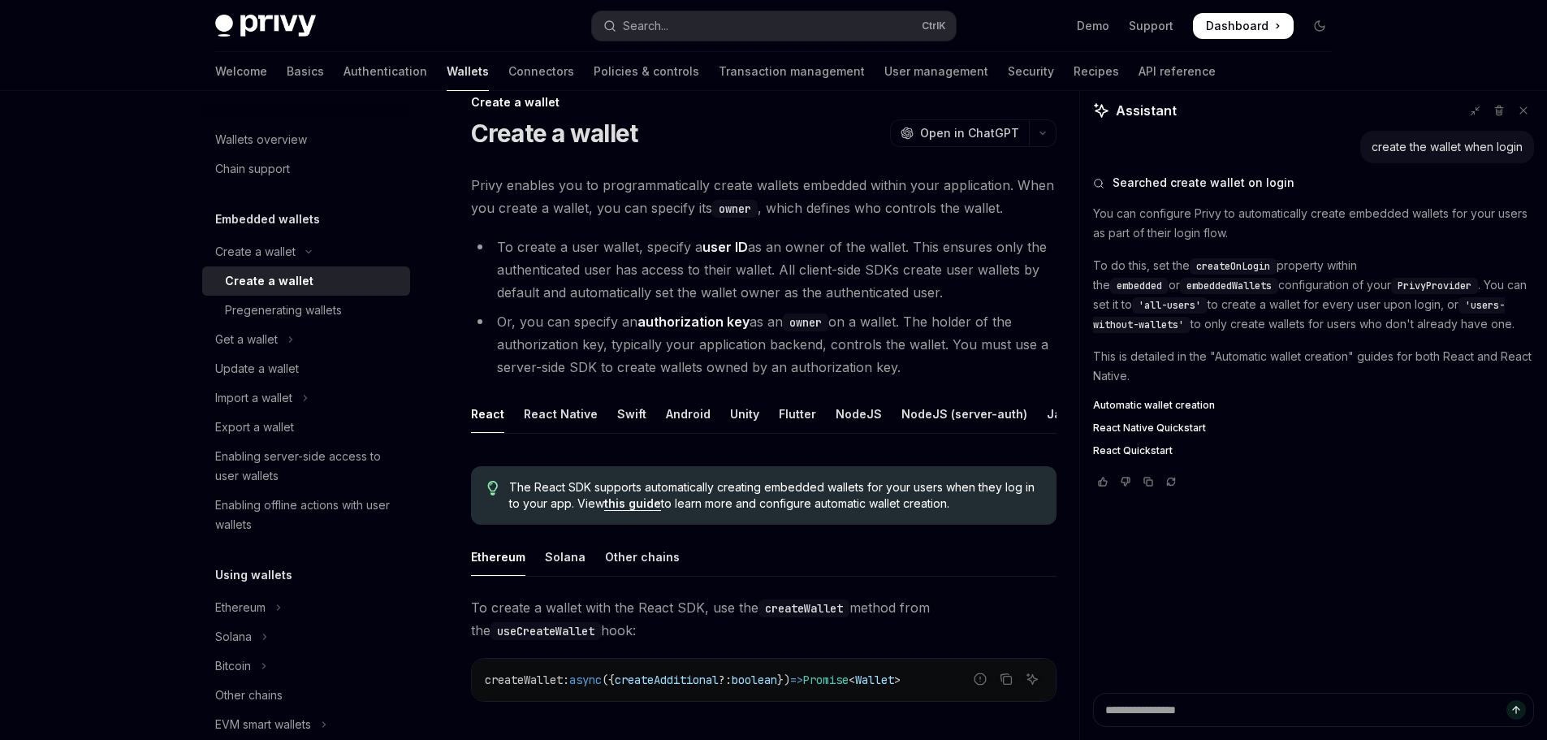
scroll to position [244, 0]
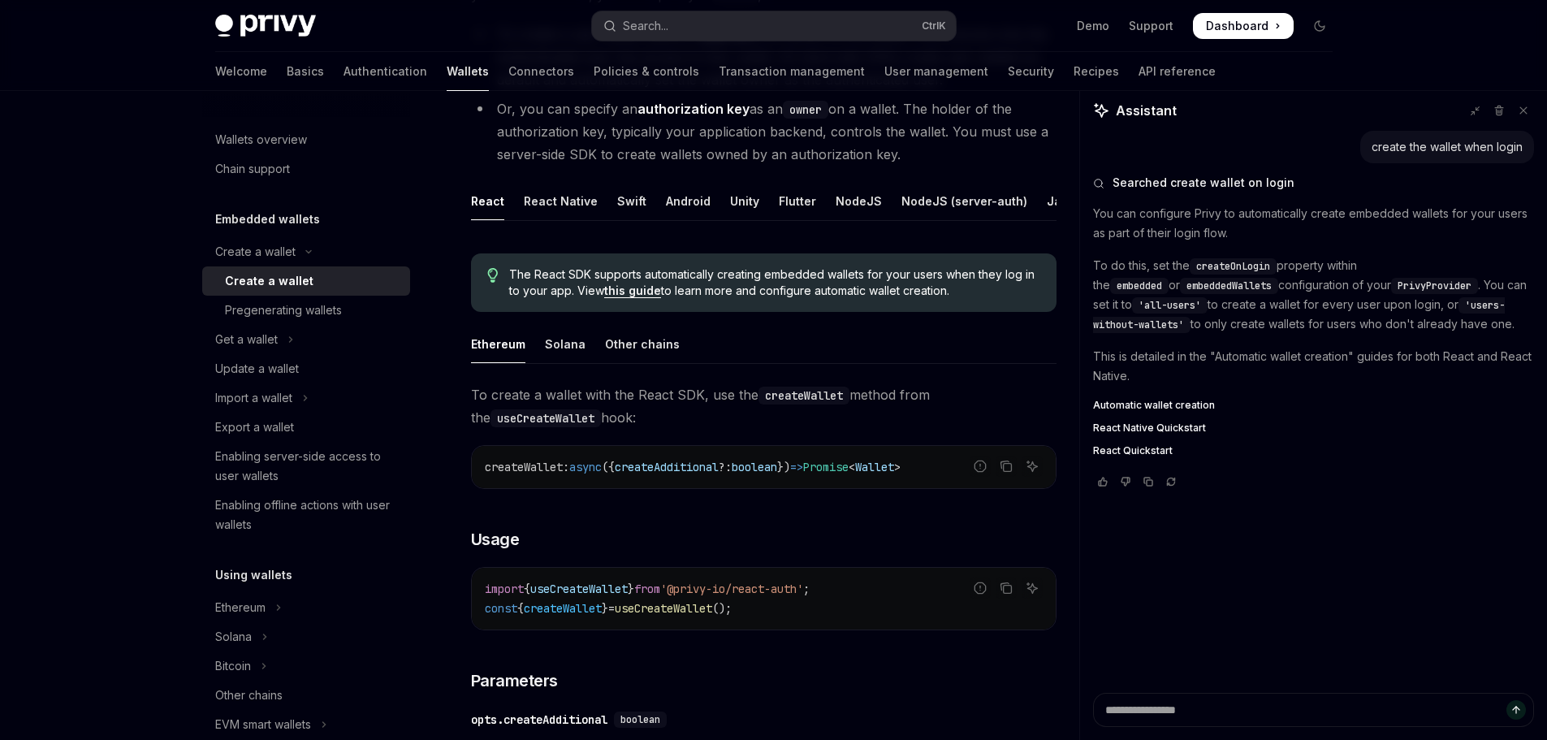
type textarea "*"
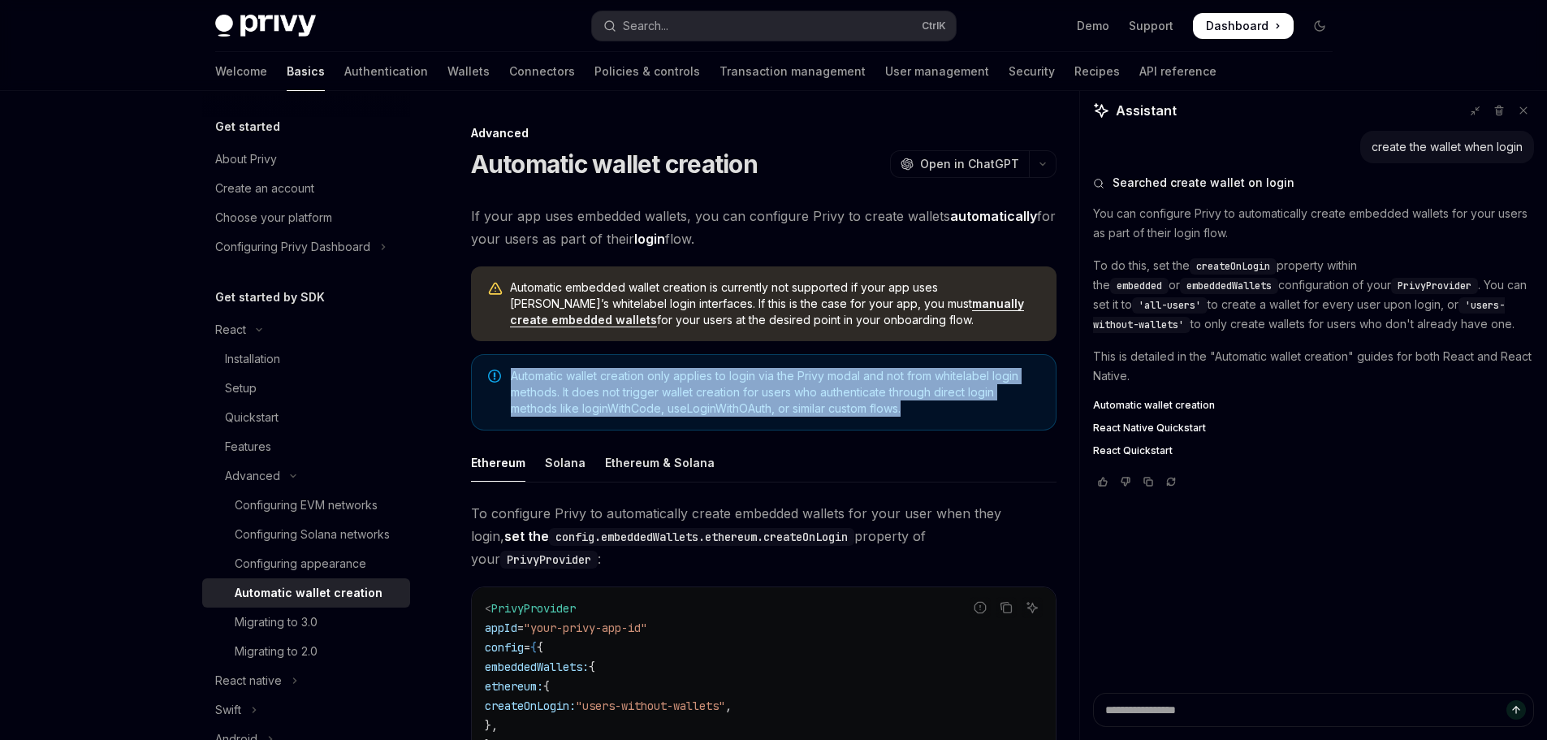
drag, startPoint x: 929, startPoint y: 410, endPoint x: 508, endPoint y: 381, distance: 422.4
click at [508, 381] on div "Automatic wallet creation only applies to login via the Privy modal and not fro…" at bounding box center [763, 392] width 585 height 76
click at [946, 383] on span "Automatic wallet creation only applies to login via the Privy modal and not fro…" at bounding box center [775, 392] width 529 height 49
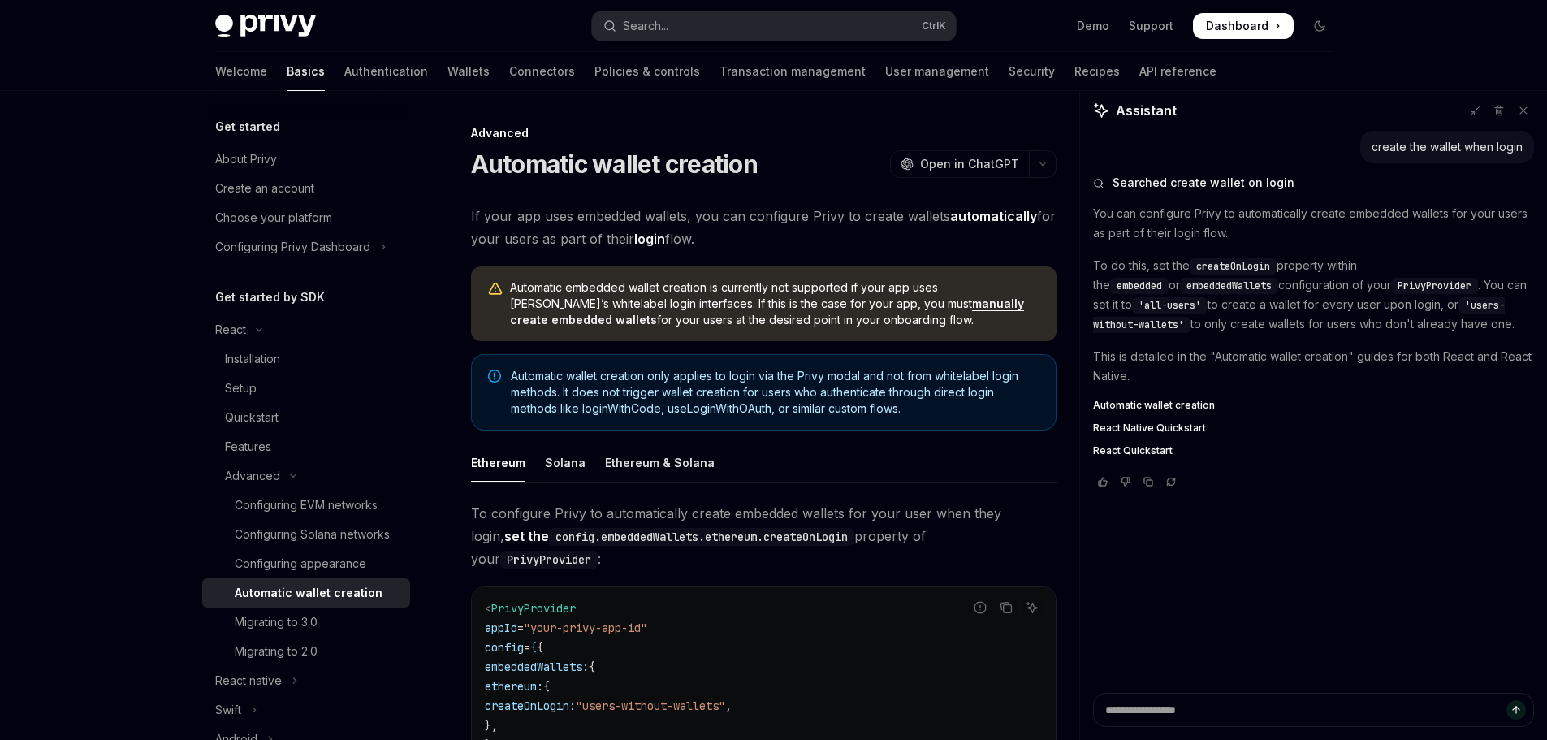
click at [961, 377] on span "Automatic wallet creation only applies to login via the Privy modal and not fro…" at bounding box center [775, 392] width 529 height 49
click at [775, 374] on span "Automatic wallet creation only applies to login via the Privy modal and not fro…" at bounding box center [775, 392] width 529 height 49
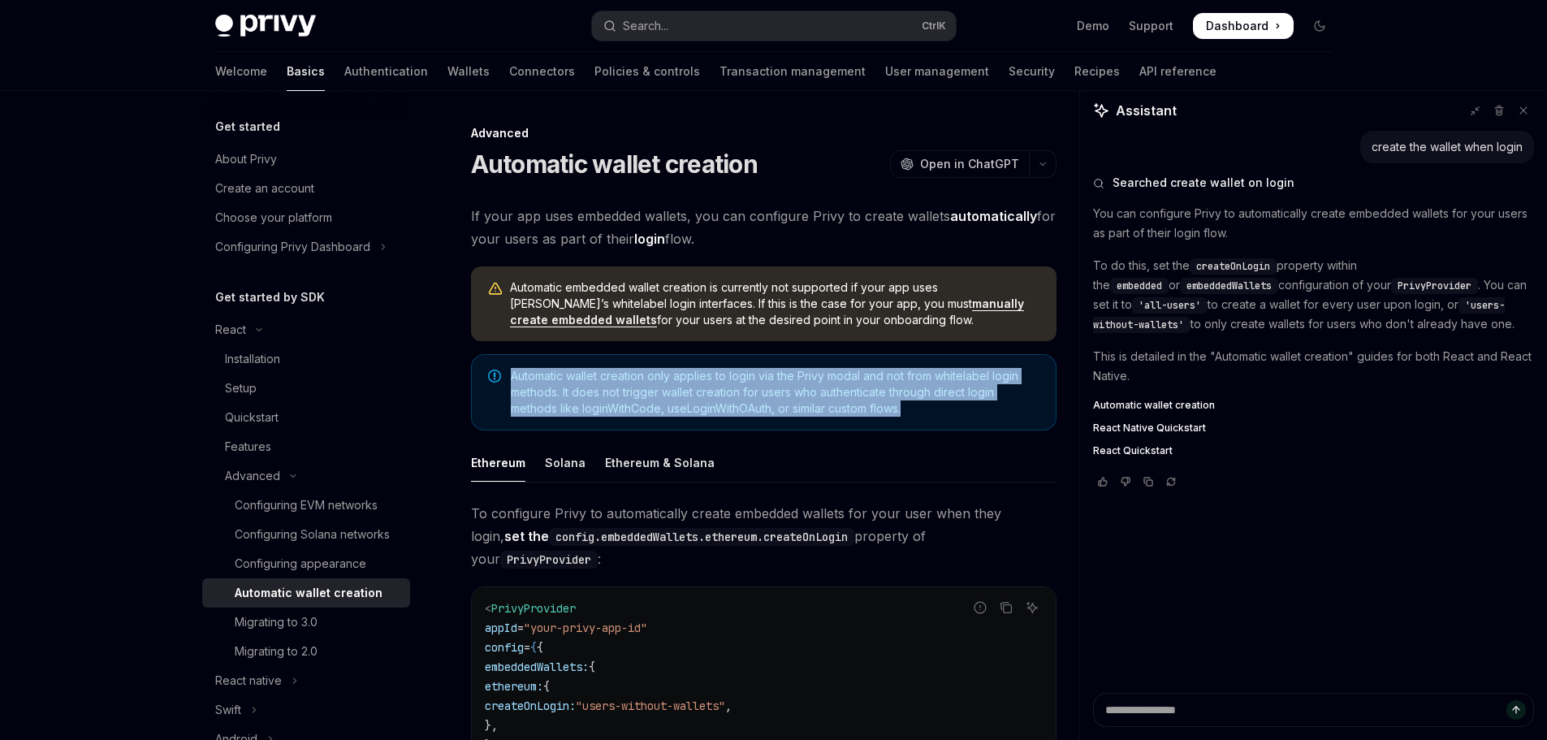
click at [775, 374] on span "Automatic wallet creation only applies to login via the Privy modal and not fro…" at bounding box center [775, 392] width 529 height 49
click at [819, 376] on span "Automatic wallet creation only applies to login via the Privy modal and not fro…" at bounding box center [775, 392] width 529 height 49
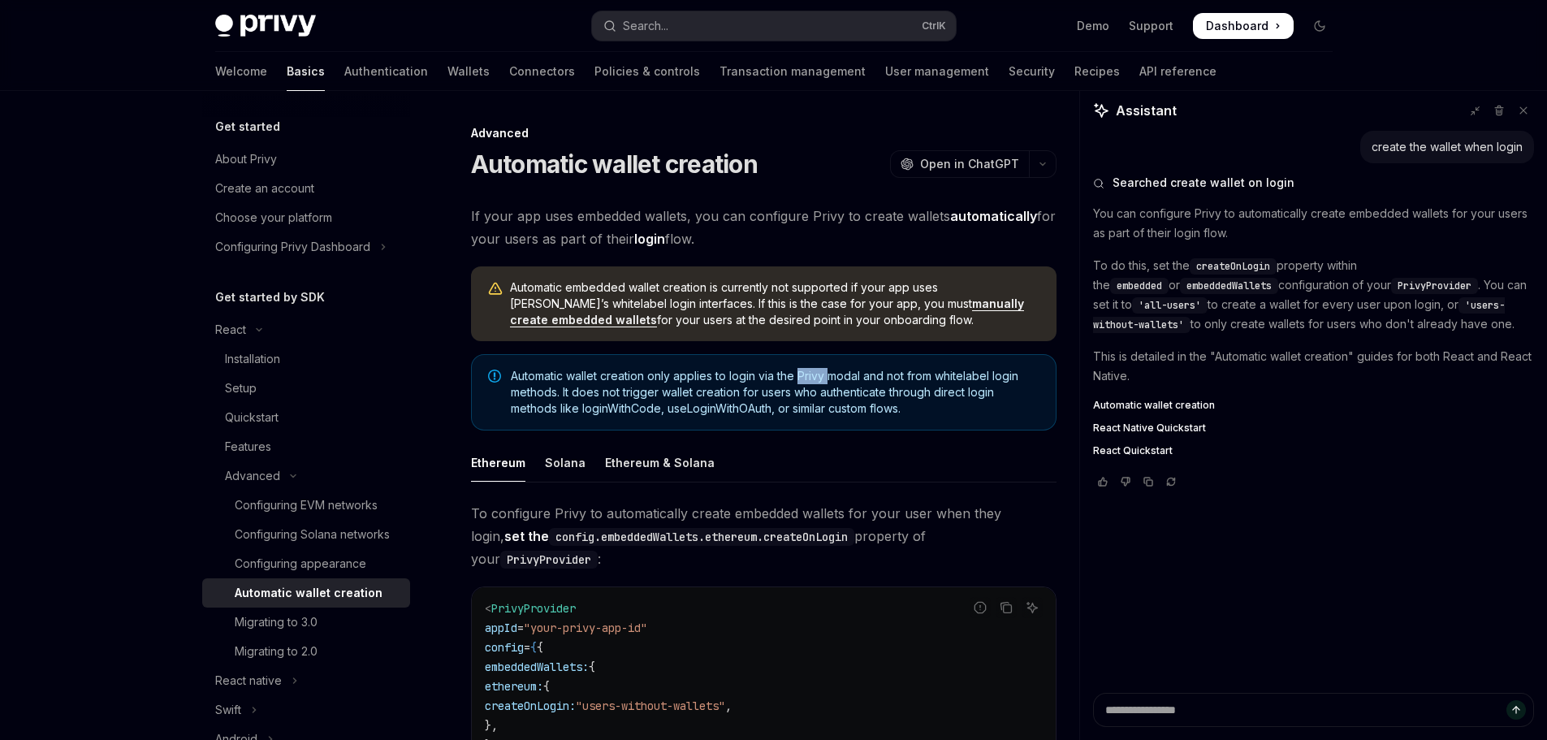
click at [819, 376] on span "Automatic wallet creation only applies to login via the Privy modal and not fro…" at bounding box center [775, 392] width 529 height 49
click at [855, 374] on span "Automatic wallet creation only applies to login via the Privy modal and not fro…" at bounding box center [775, 392] width 529 height 49
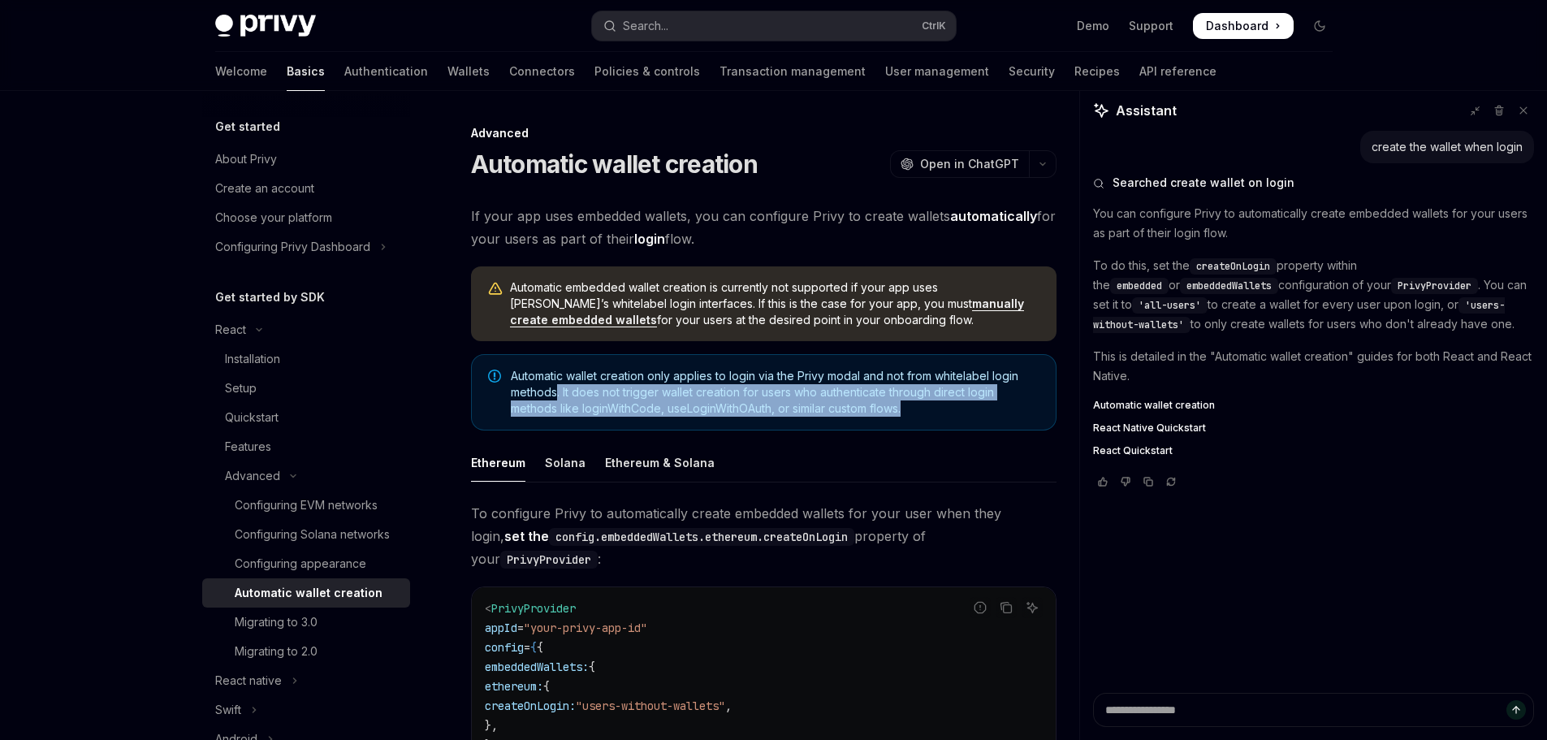
drag, startPoint x: 555, startPoint y: 391, endPoint x: 1035, endPoint y: 408, distance: 481.0
click at [1005, 414] on span "Automatic wallet creation only applies to login via the Privy modal and not fro…" at bounding box center [775, 392] width 529 height 49
click at [1035, 408] on span "Automatic wallet creation only applies to login via the Privy modal and not fro…" at bounding box center [775, 392] width 529 height 49
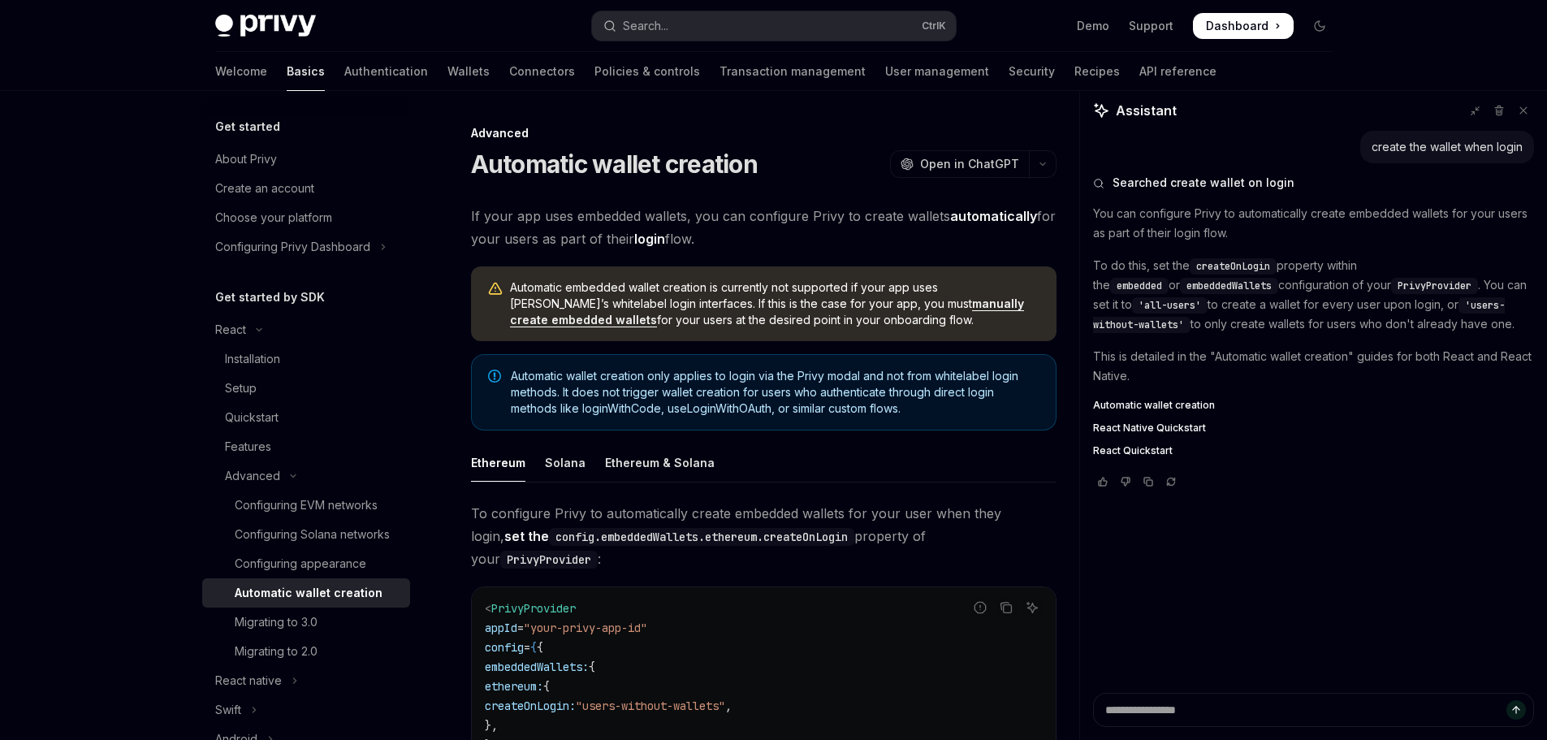
click at [749, 388] on span "Automatic wallet creation only applies to login via the Privy modal and not fro…" at bounding box center [775, 392] width 529 height 49
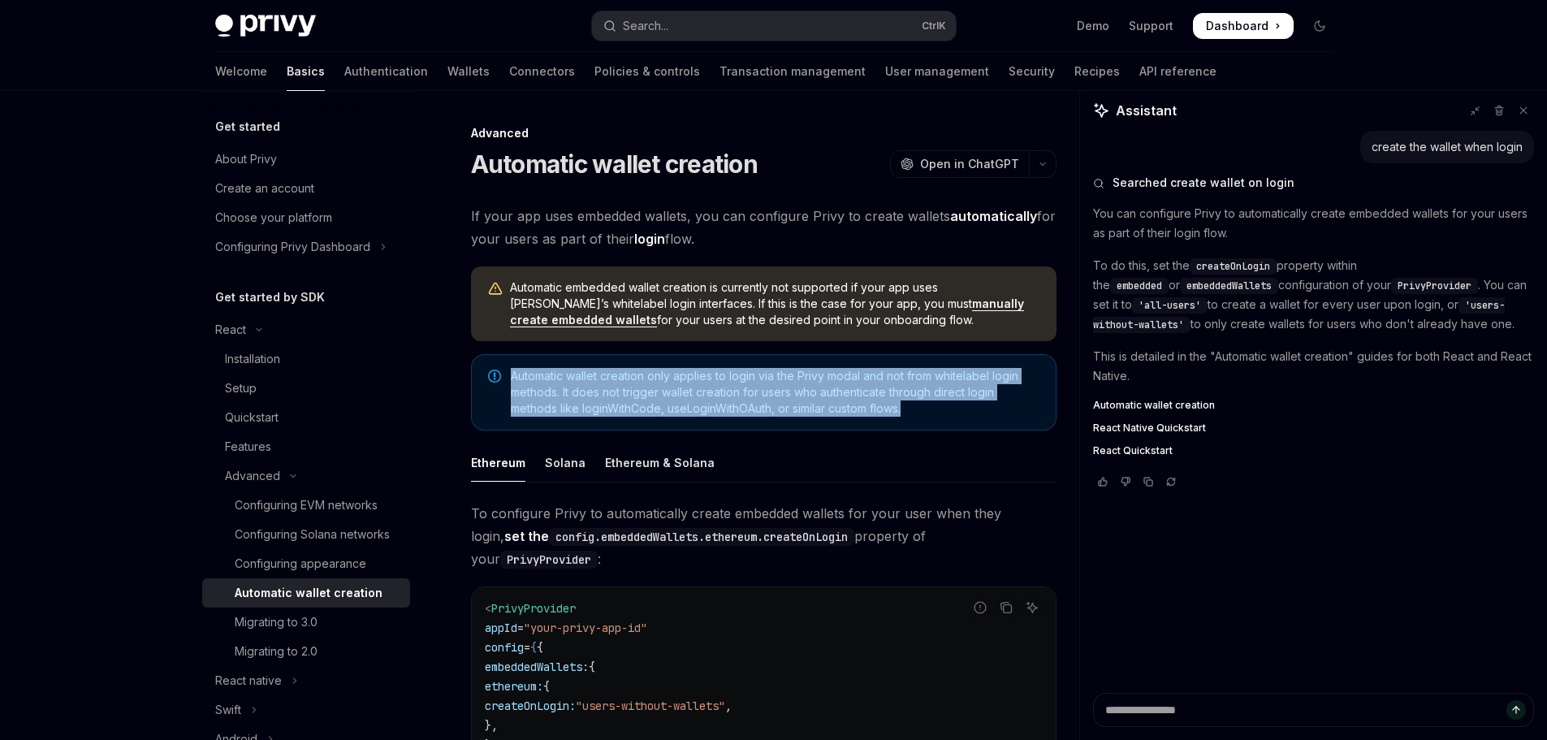
click at [749, 388] on span "Automatic wallet creation only applies to login via the Privy modal and not fro…" at bounding box center [775, 392] width 529 height 49
click at [999, 400] on span "Automatic wallet creation only applies to login via the Privy modal and not fro…" at bounding box center [775, 392] width 529 height 49
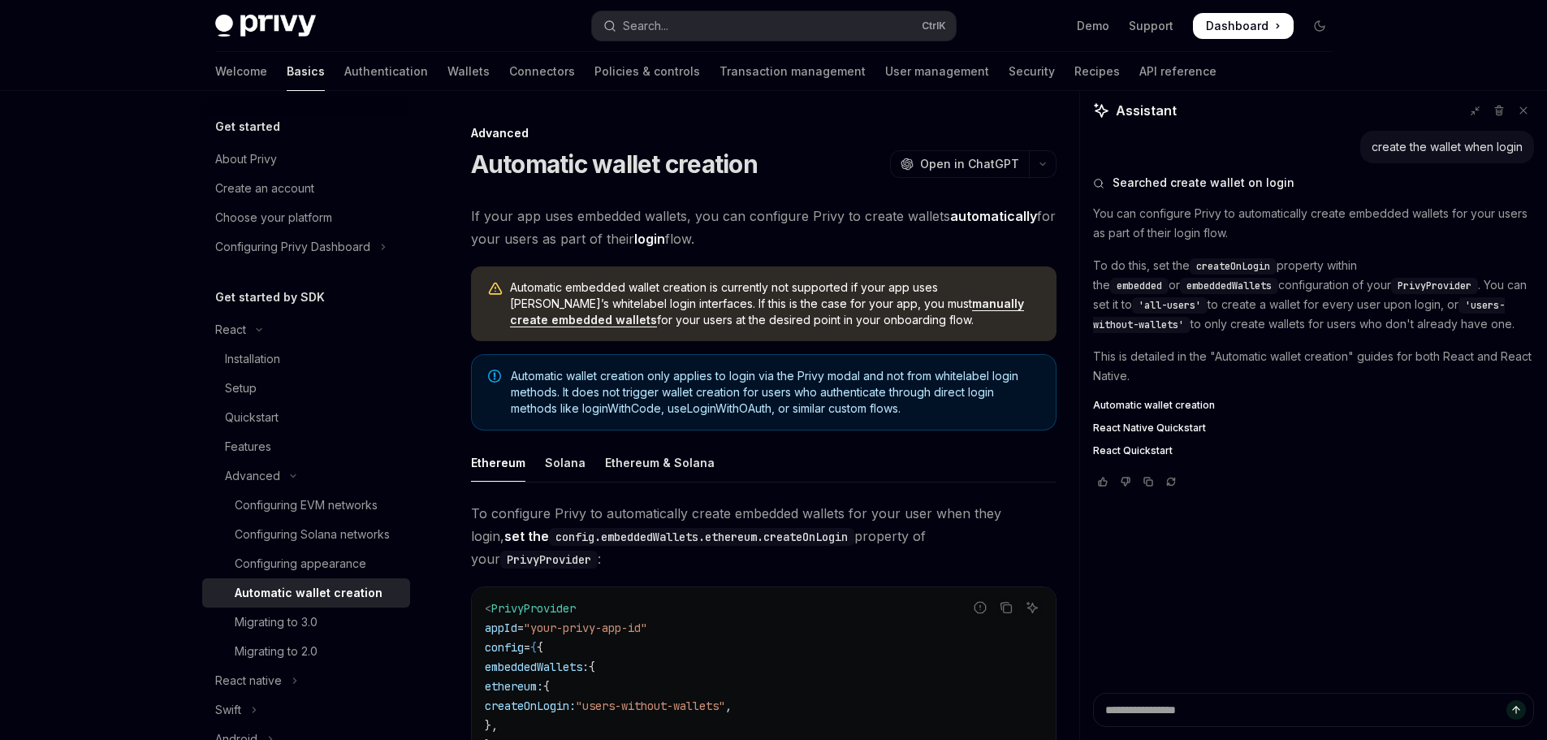
click at [993, 214] on strong "automatically" at bounding box center [993, 216] width 87 height 16
click at [647, 236] on strong "login" at bounding box center [649, 239] width 31 height 16
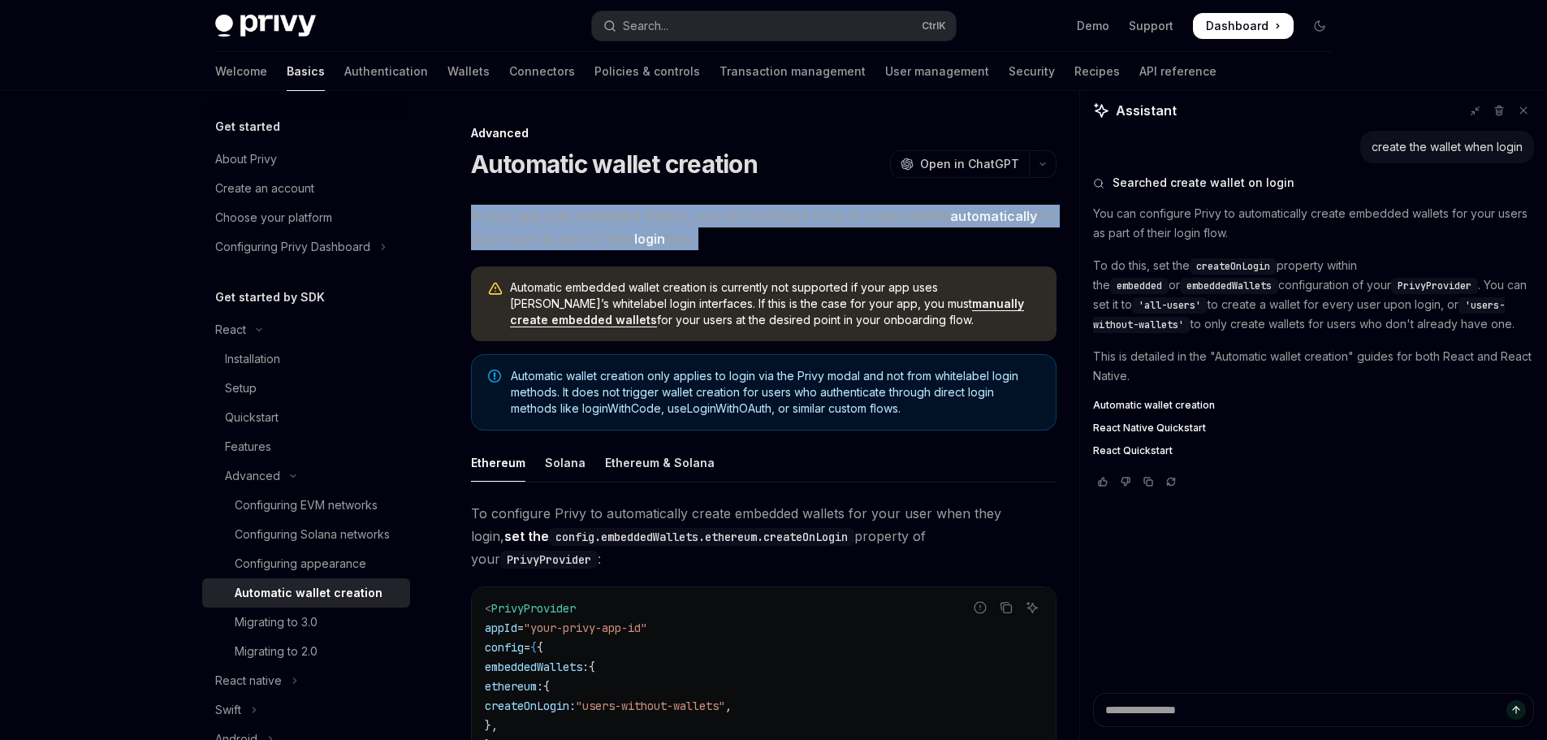
click at [647, 236] on strong "login" at bounding box center [649, 239] width 31 height 16
click at [876, 223] on span "If your app uses embedded wallets, you can configure Privy to create wallets au…" at bounding box center [763, 227] width 585 height 45
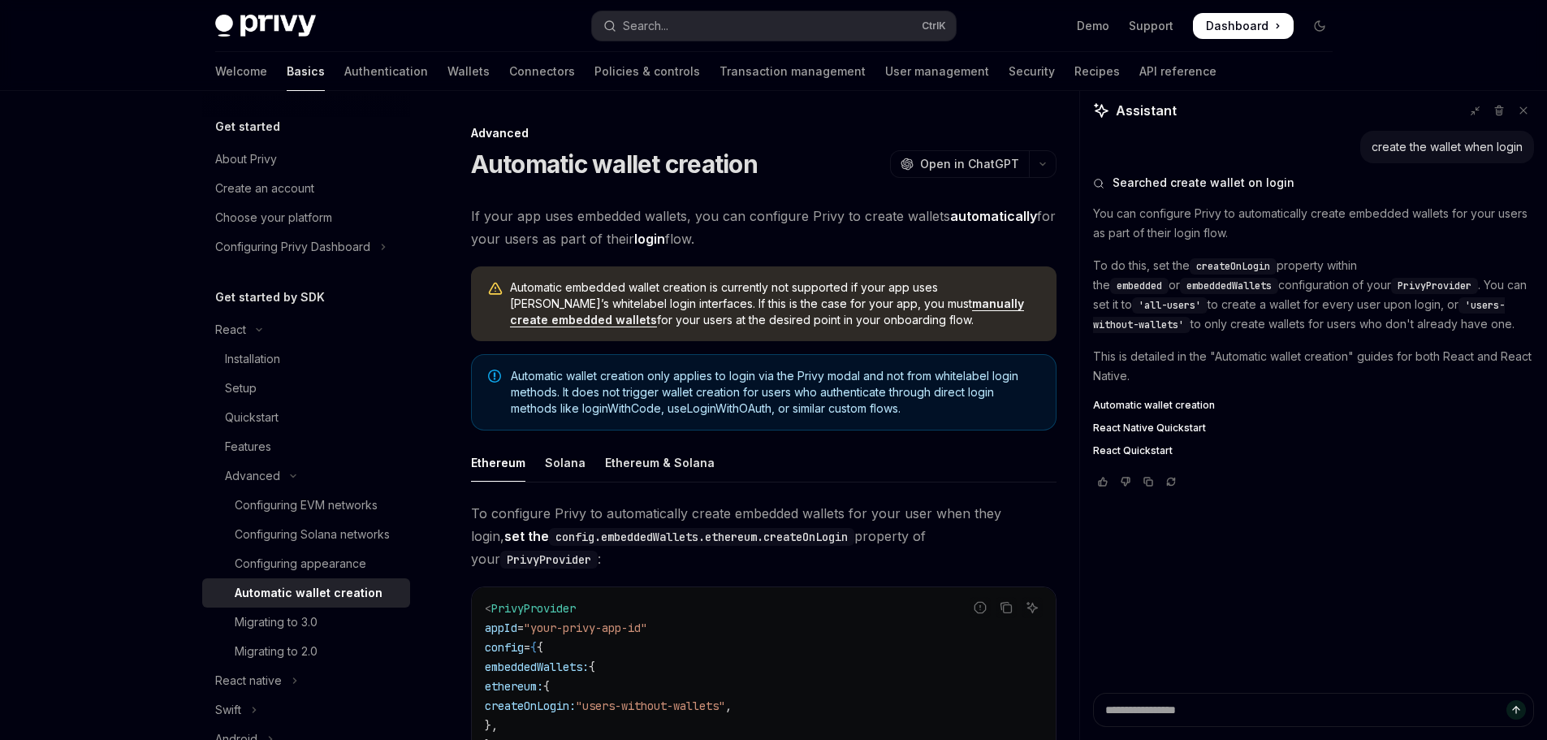
scroll to position [325, 0]
